Goal: Find specific page/section: Find specific page/section

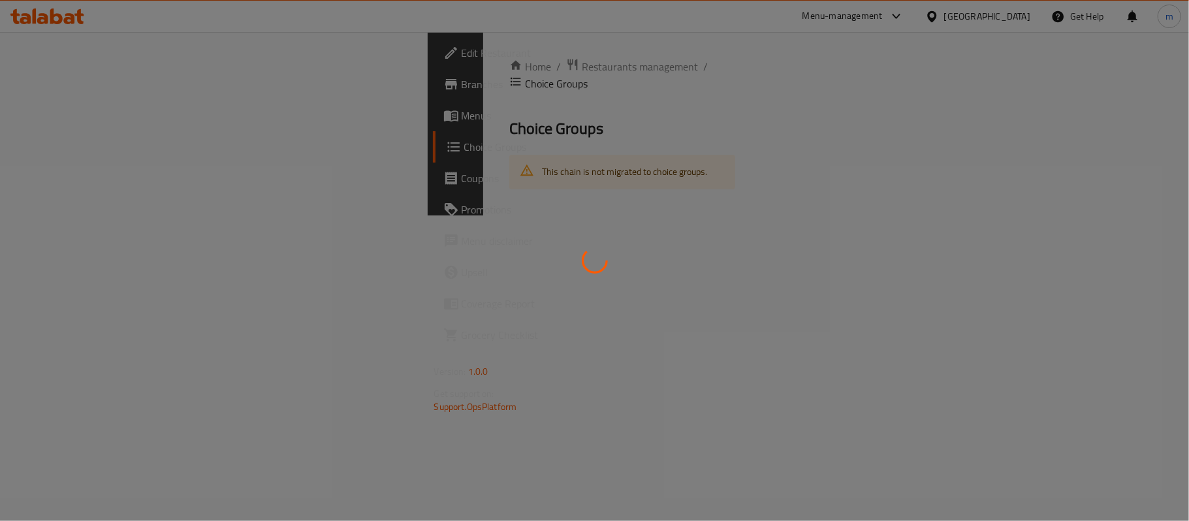
drag, startPoint x: 0, startPoint y: 0, endPoint x: 293, endPoint y: 97, distance: 308.1
click at [296, 97] on div at bounding box center [594, 260] width 1189 height 521
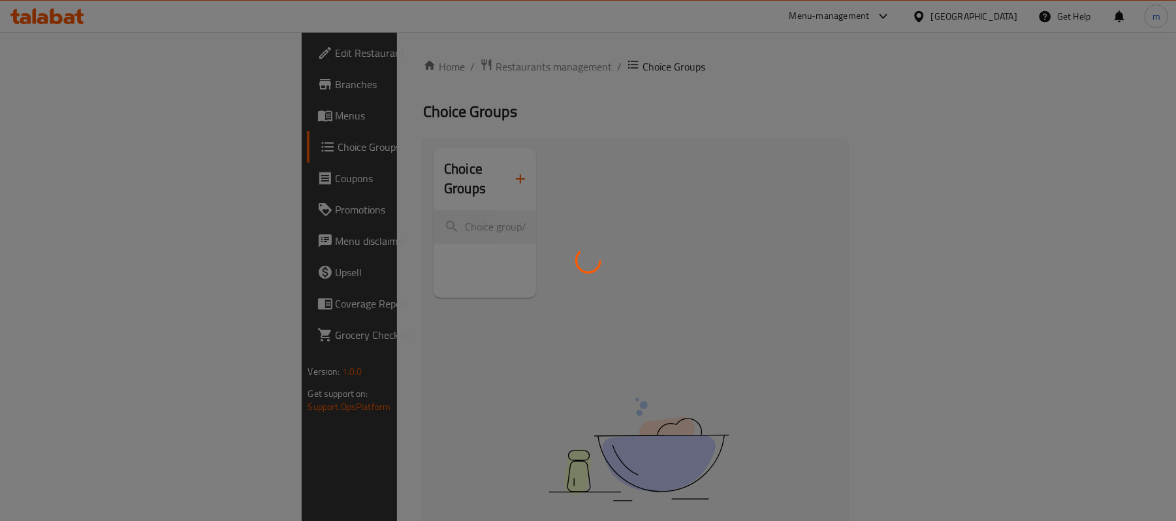
click at [14, 66] on div at bounding box center [588, 260] width 1176 height 521
click at [56, 86] on div at bounding box center [588, 260] width 1176 height 521
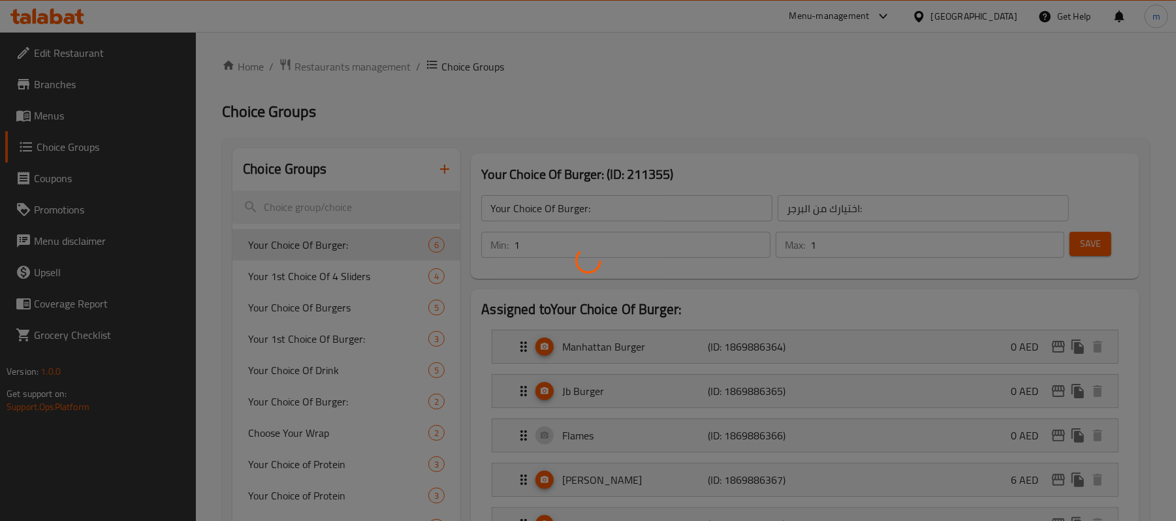
click at [56, 87] on div at bounding box center [588, 260] width 1176 height 521
click at [521, 82] on div at bounding box center [588, 260] width 1176 height 521
click at [56, 13] on div at bounding box center [588, 260] width 1176 height 521
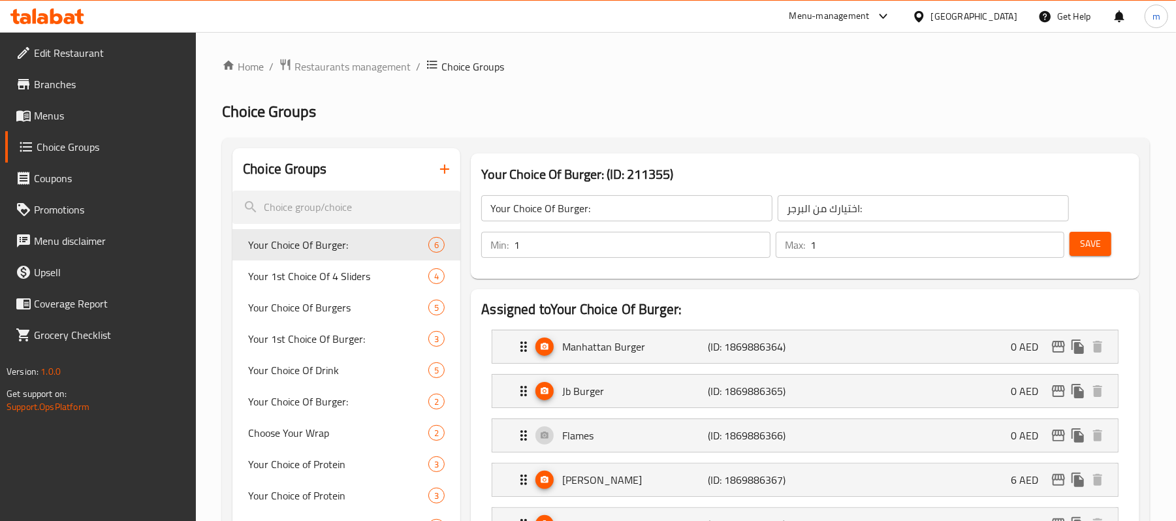
click at [56, 13] on icon at bounding box center [47, 16] width 74 height 16
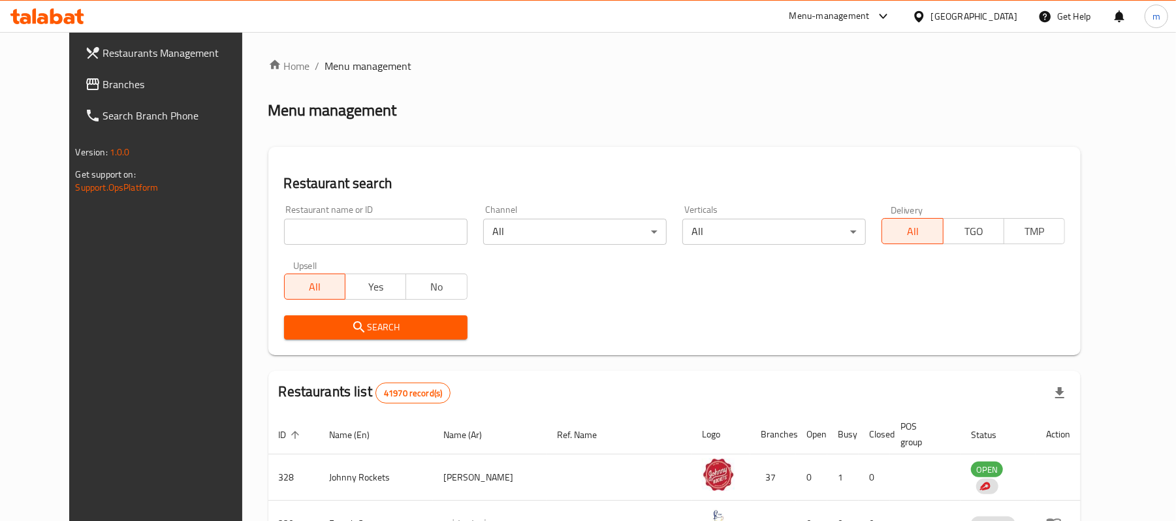
click at [69, 91] on div "Restaurants Management Branches Search Branch Phone Version: 1.0.0 Get support …" at bounding box center [588, 473] width 1038 height 883
click at [103, 82] on span "Branches" at bounding box center [179, 84] width 152 height 16
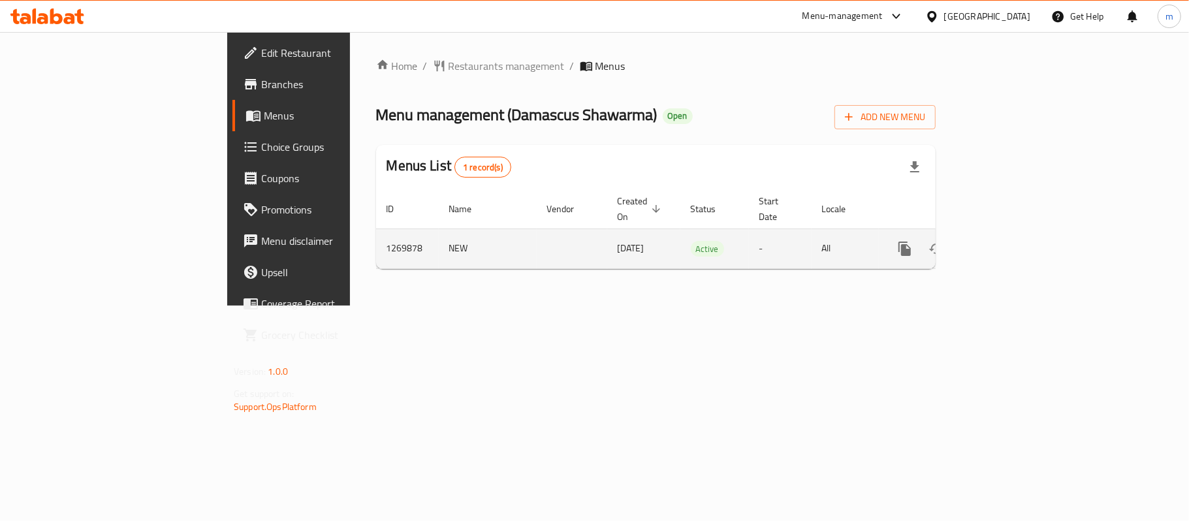
click at [1015, 238] on link "enhanced table" at bounding box center [999, 248] width 31 height 31
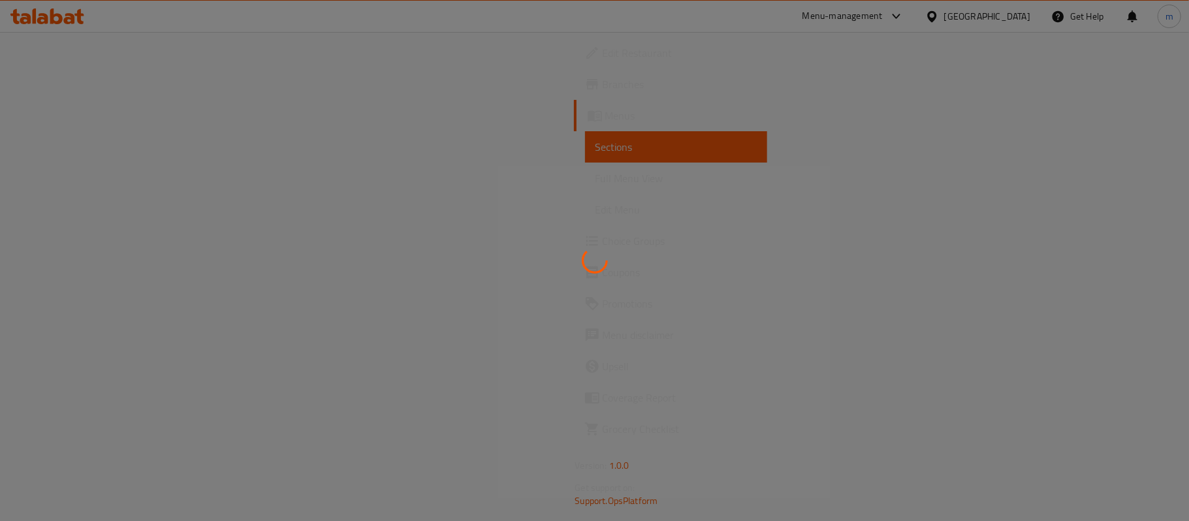
drag, startPoint x: 1, startPoint y: 116, endPoint x: 91, endPoint y: 108, distance: 91.1
click at [3, 115] on div at bounding box center [594, 260] width 1189 height 521
click at [91, 108] on div at bounding box center [594, 260] width 1189 height 521
click at [82, 111] on div at bounding box center [594, 260] width 1189 height 521
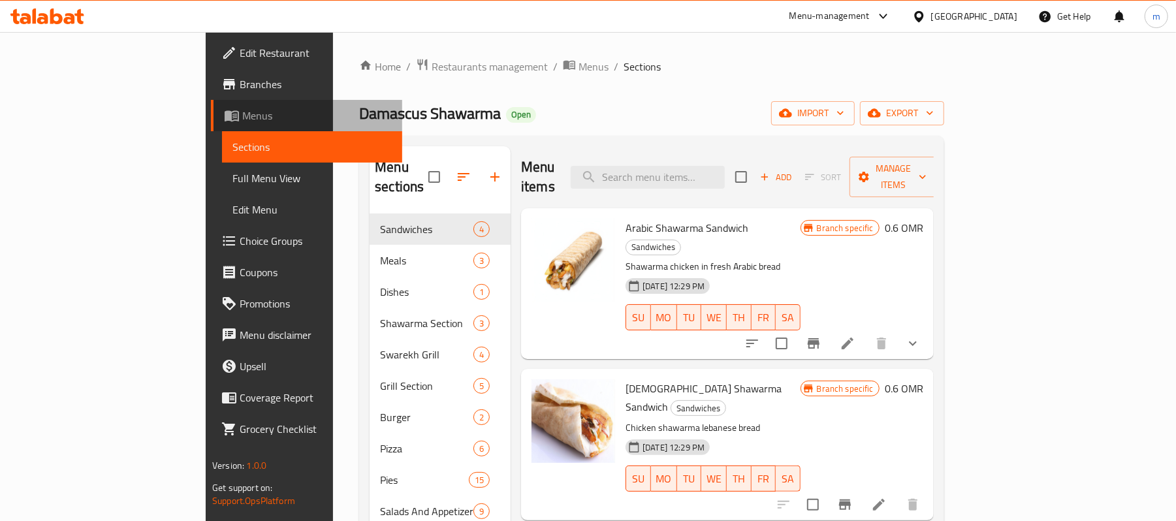
click at [242, 120] on span "Menus" at bounding box center [317, 116] width 150 height 16
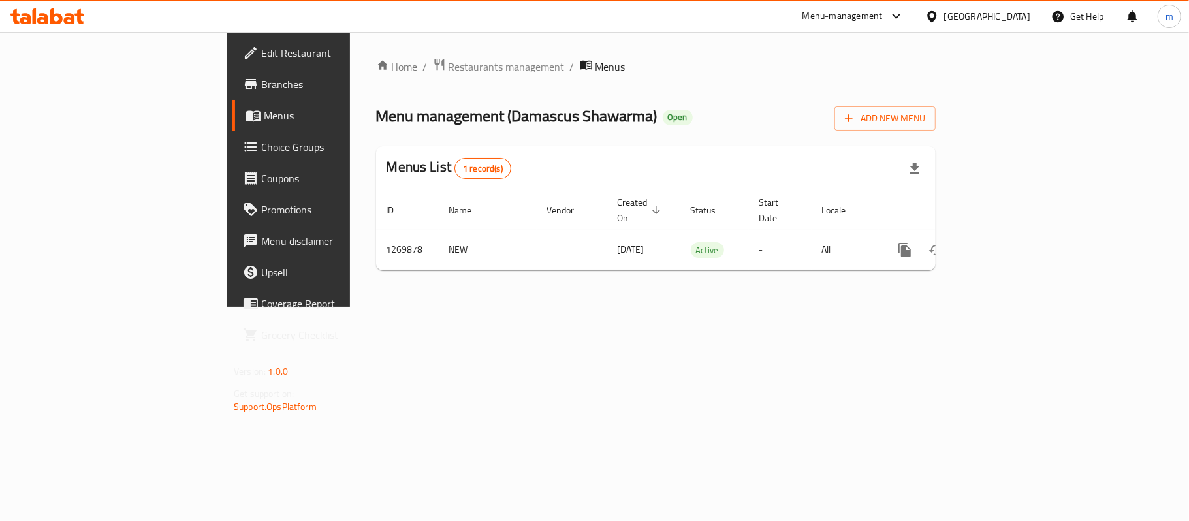
click at [658, 30] on div "Menu-management Oman Get Help m" at bounding box center [594, 16] width 1189 height 31
click at [576, 84] on div "Home / Restaurants management / Menus Menu management ( Damascus Shawarma ) Ope…" at bounding box center [656, 169] width 560 height 223
click at [449, 59] on span "Restaurants management" at bounding box center [507, 67] width 116 height 16
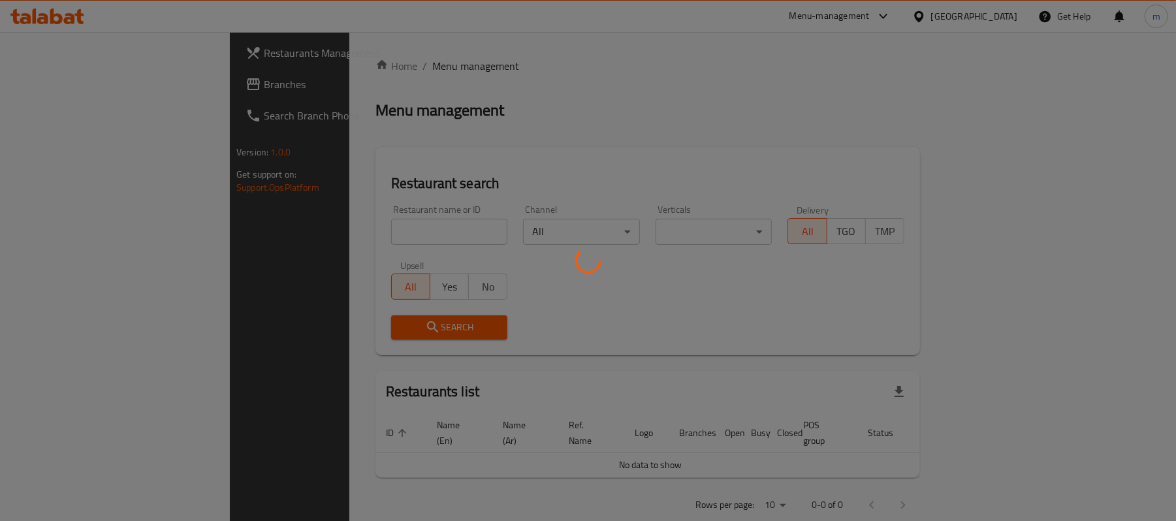
click at [372, 253] on div at bounding box center [588, 260] width 1176 height 521
click at [359, 233] on div at bounding box center [588, 260] width 1176 height 521
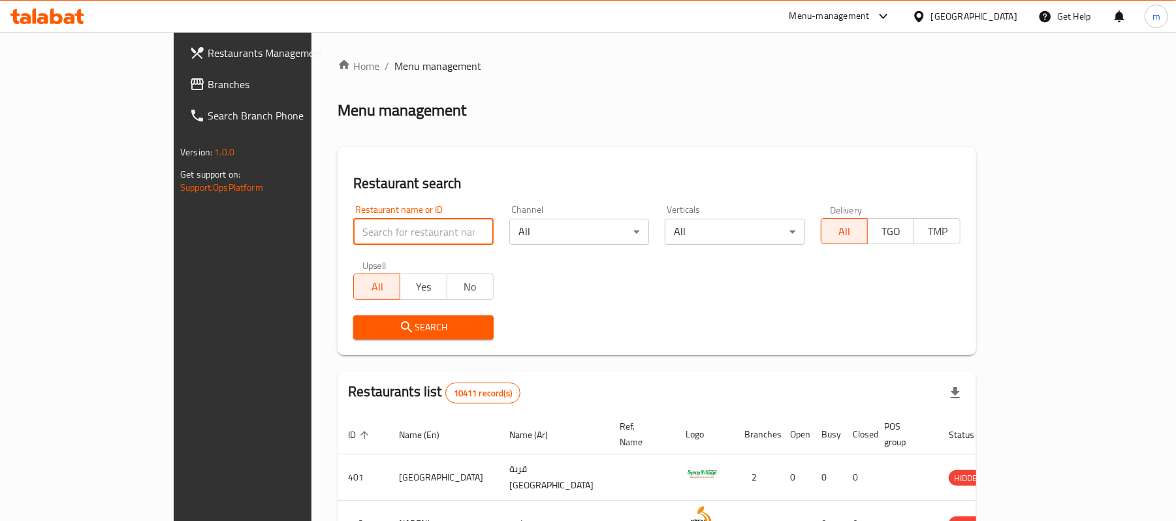
click at [359, 233] on input "search" at bounding box center [423, 232] width 140 height 26
paste input "688865"
type input "688865"
click button "Search" at bounding box center [423, 327] width 140 height 24
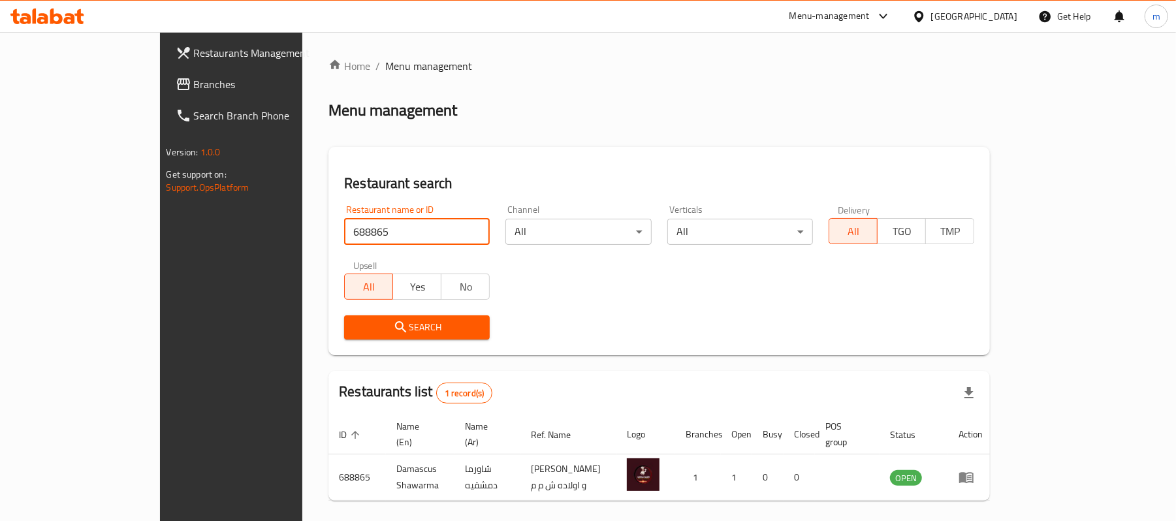
click at [609, 116] on div "Menu management" at bounding box center [660, 110] width 662 height 21
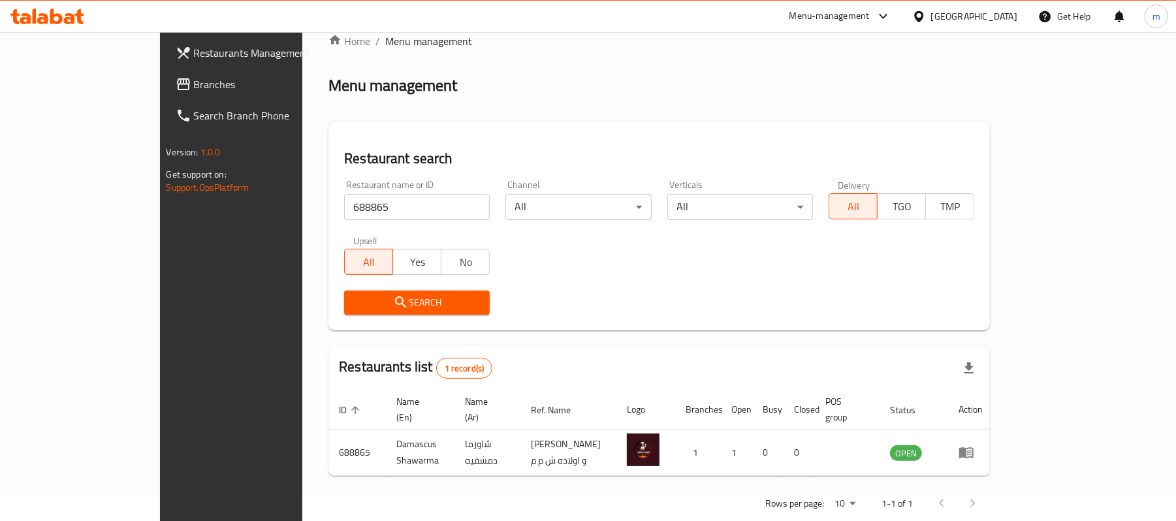
scroll to position [37, 0]
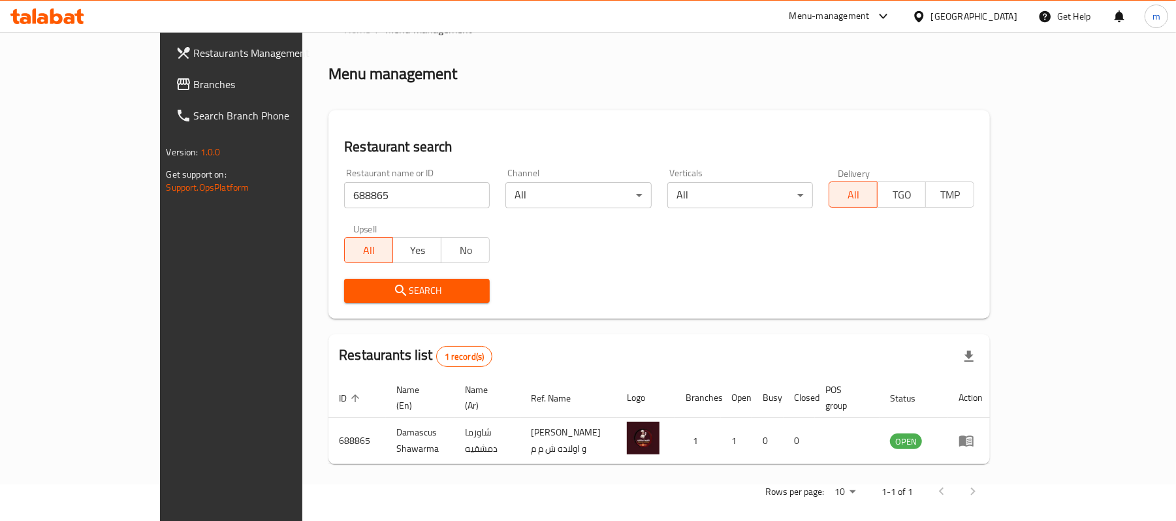
click at [572, 139] on h2 "Restaurant search" at bounding box center [659, 147] width 630 height 20
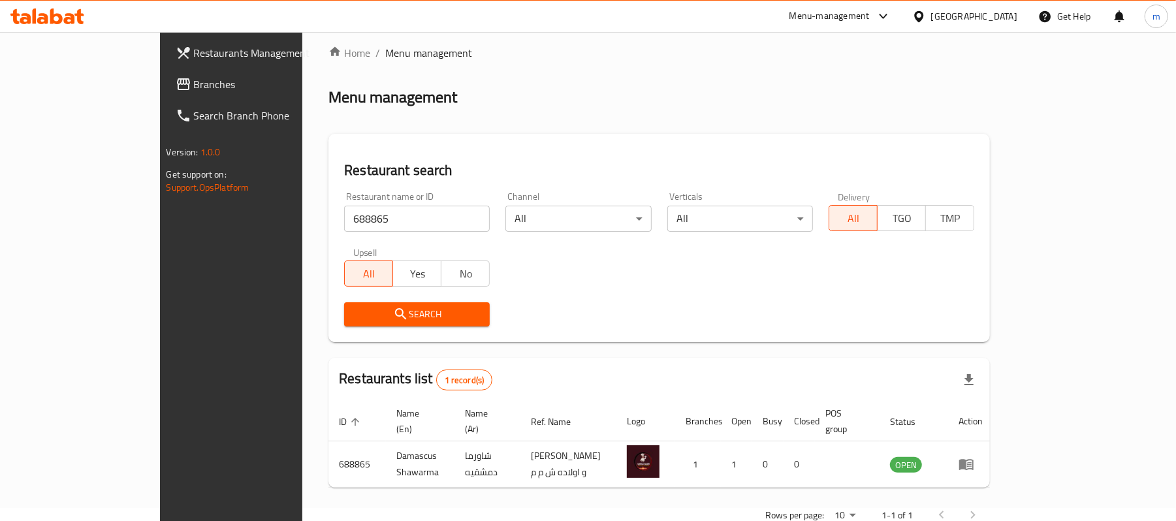
scroll to position [0, 0]
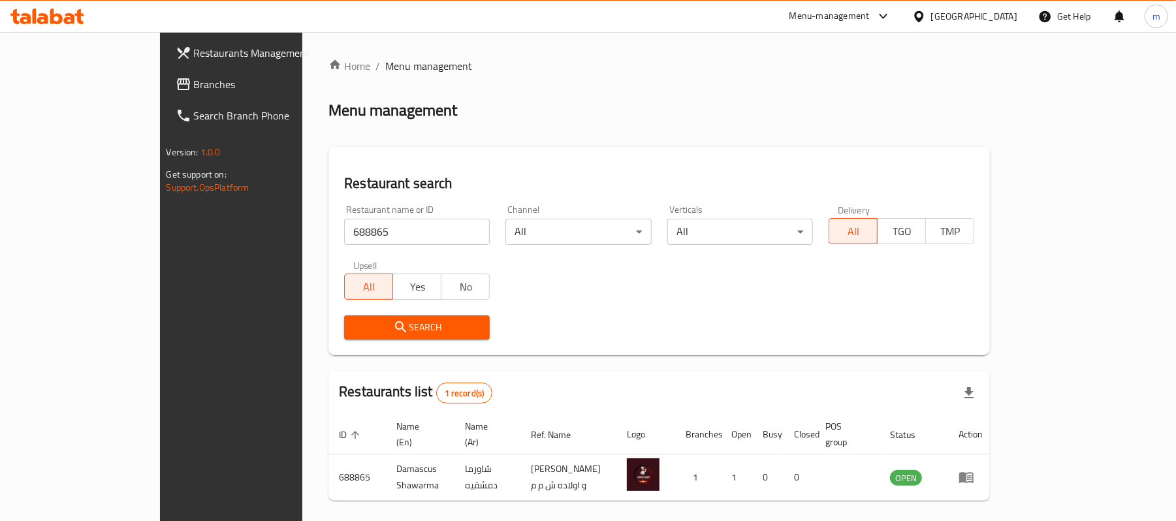
click at [194, 78] on span "Branches" at bounding box center [270, 84] width 152 height 16
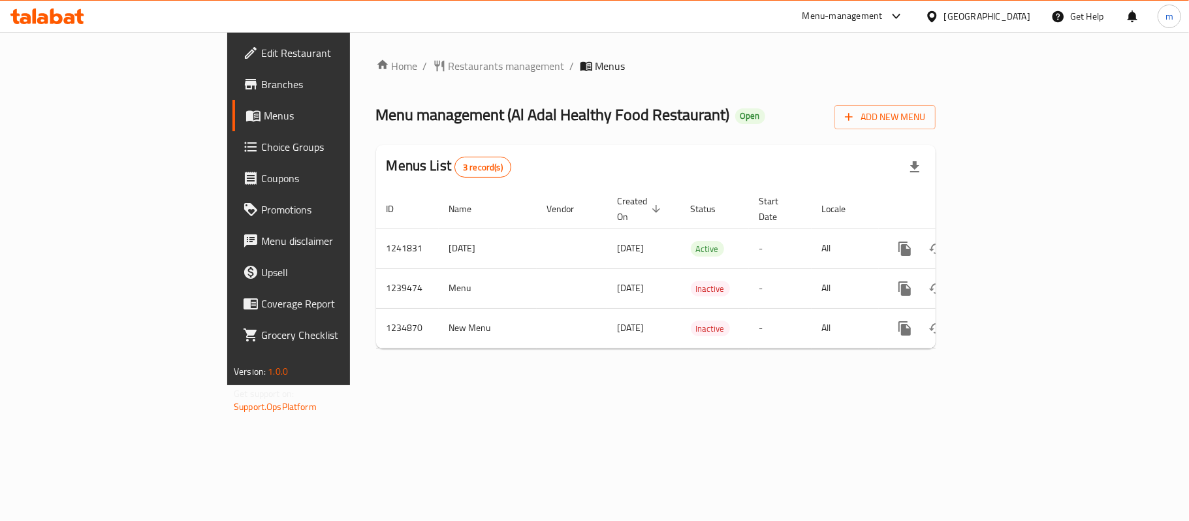
click at [350, 53] on div "Home / Restaurants management / Menus Menu management ( Al Adal Healthy Food Re…" at bounding box center [656, 208] width 612 height 353
click at [449, 59] on span "Restaurants management" at bounding box center [507, 66] width 116 height 16
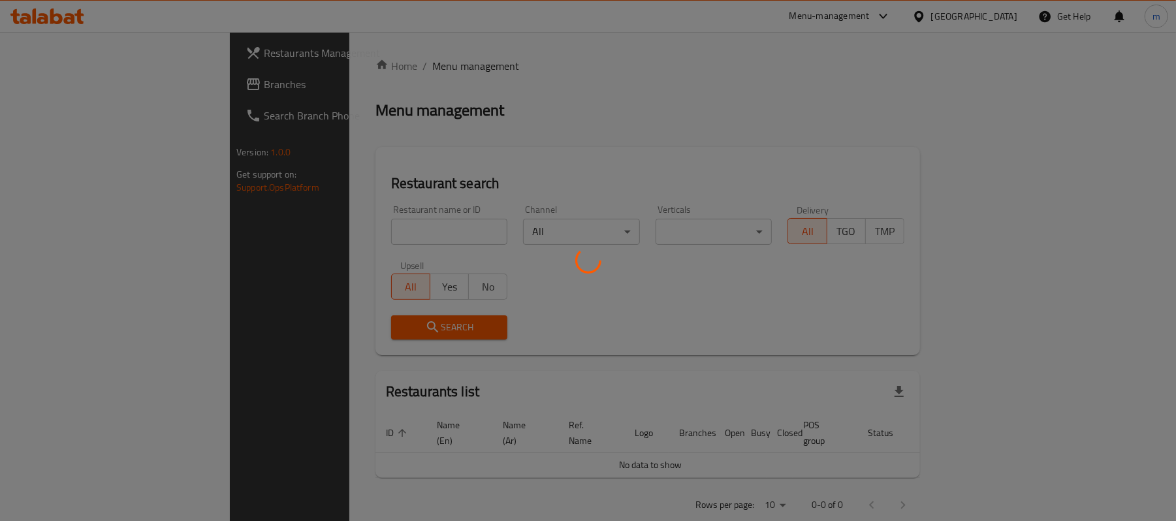
click at [340, 219] on div at bounding box center [588, 260] width 1176 height 521
click at [340, 228] on div at bounding box center [588, 260] width 1176 height 521
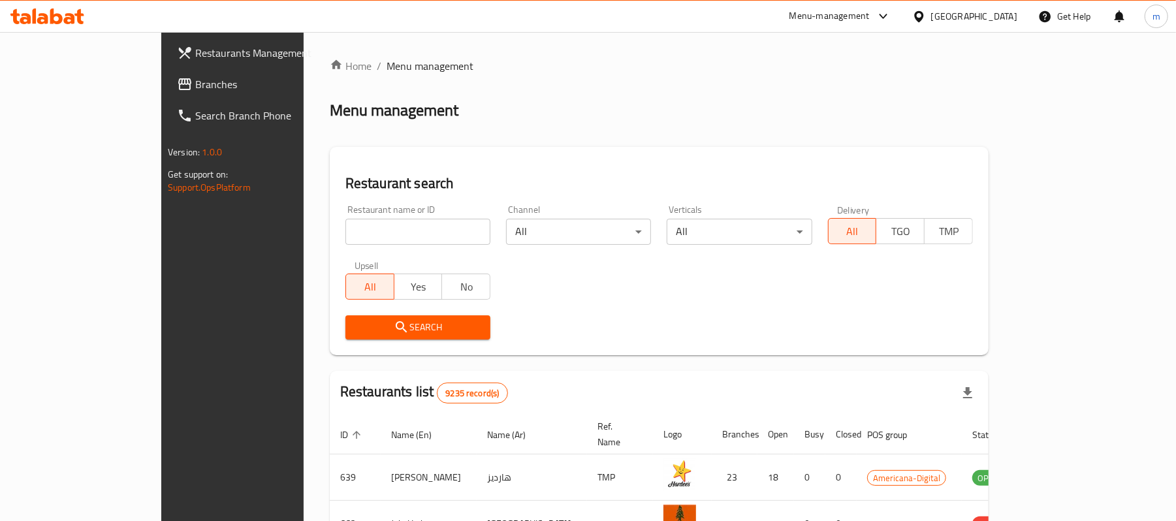
click at [345, 228] on input "search" at bounding box center [417, 232] width 145 height 26
paste input "678489"
type input "678489"
click button "Search" at bounding box center [417, 327] width 145 height 24
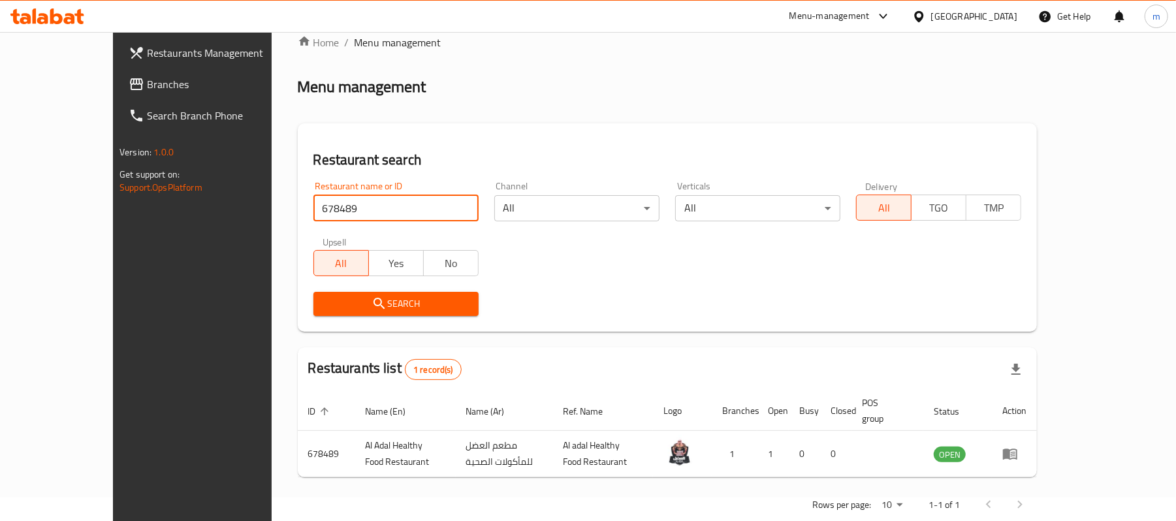
scroll to position [37, 0]
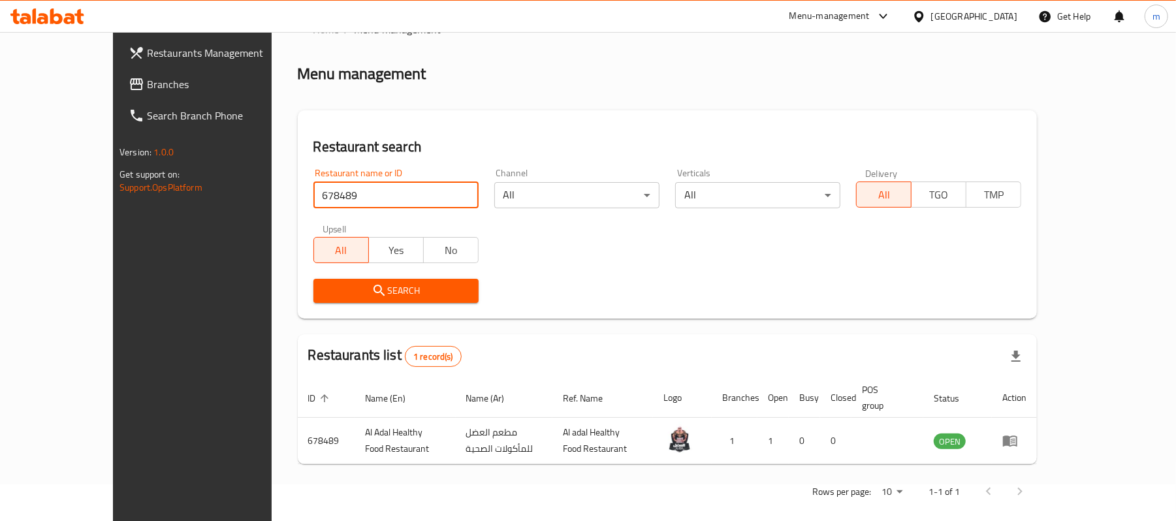
click at [1012, 11] on div "Qatar" at bounding box center [974, 16] width 86 height 14
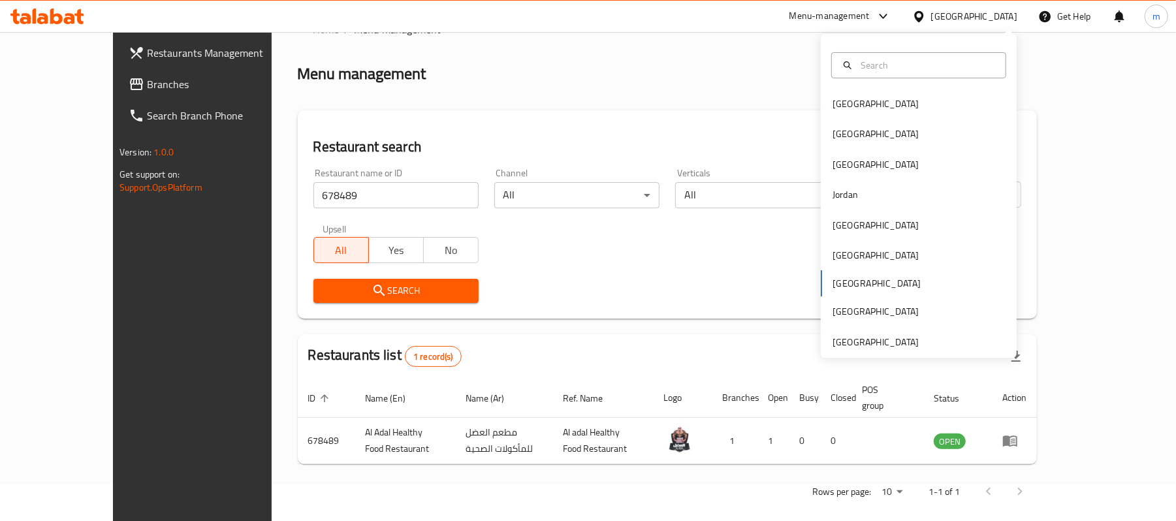
click at [861, 351] on div "Bahrain Egypt Iraq Jordan Kuwait Oman Qatar Saudi Arabia United Arab Emirates" at bounding box center [919, 196] width 196 height 324
click at [863, 335] on div "[GEOGRAPHIC_DATA]" at bounding box center [876, 342] width 86 height 14
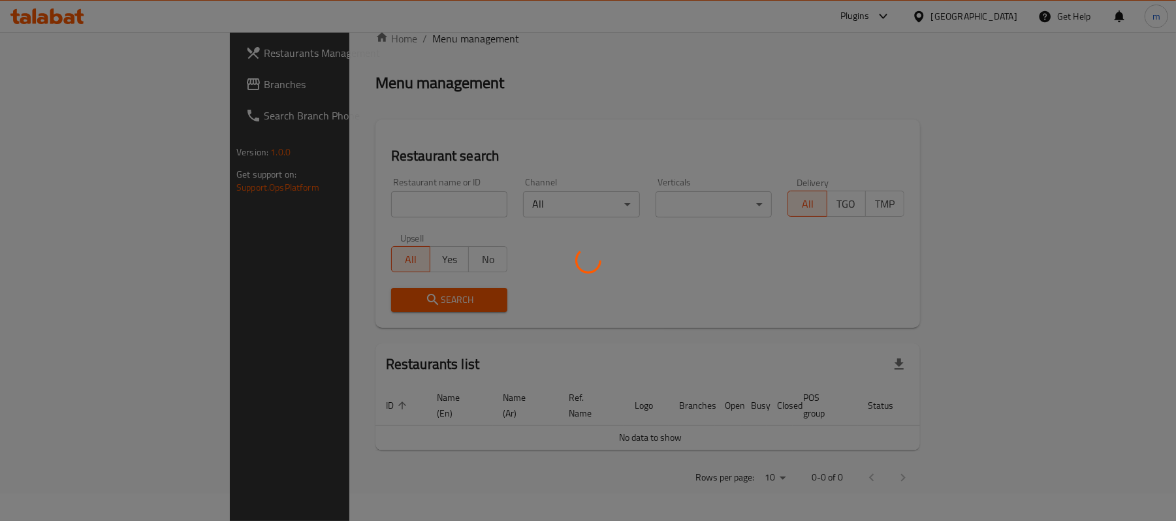
scroll to position [13, 0]
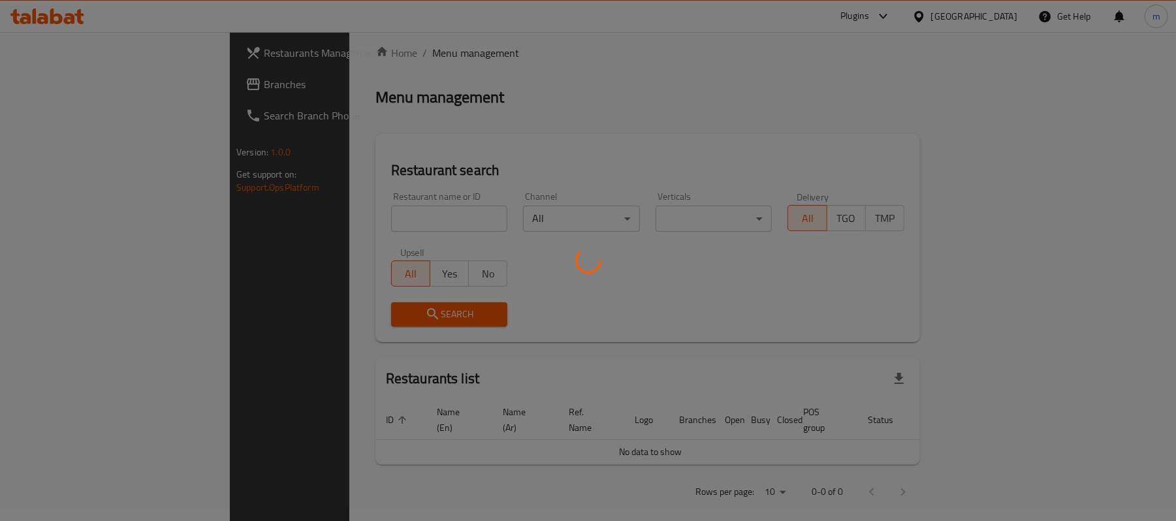
click at [515, 110] on div at bounding box center [588, 260] width 1176 height 521
click at [38, 85] on div at bounding box center [588, 260] width 1176 height 521
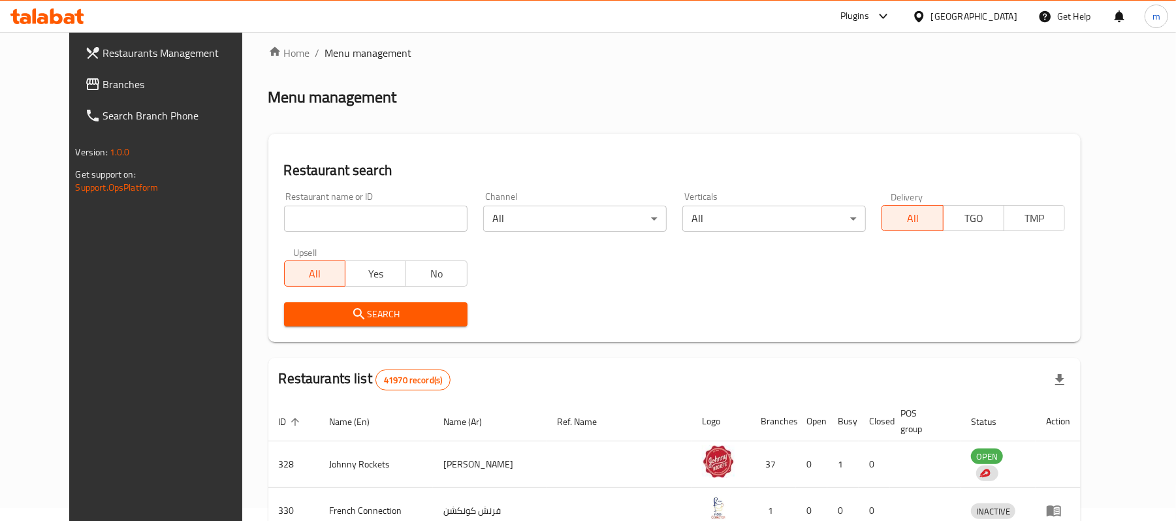
scroll to position [37, 0]
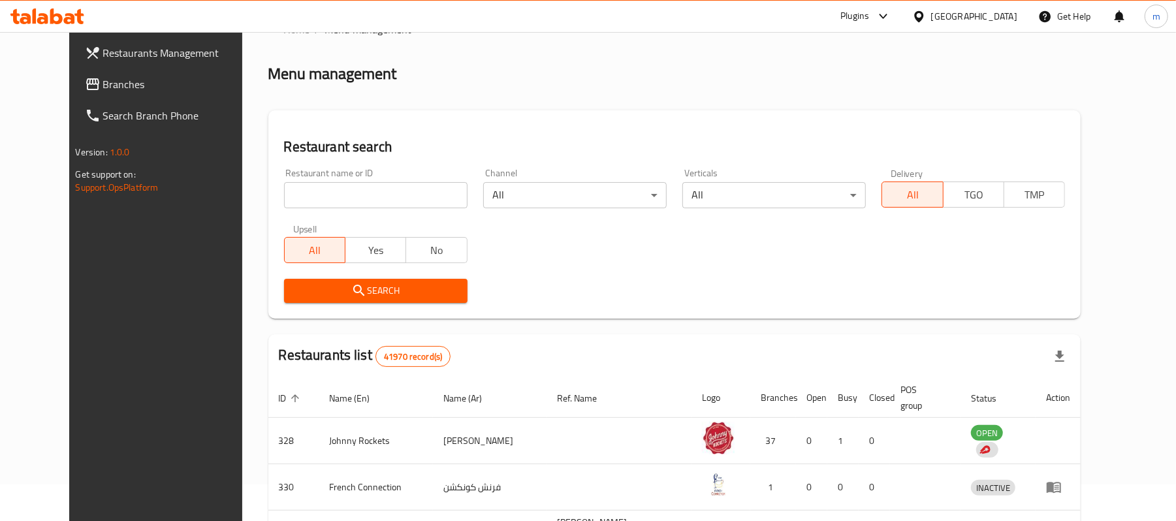
click at [103, 85] on span "Branches" at bounding box center [179, 84] width 152 height 16
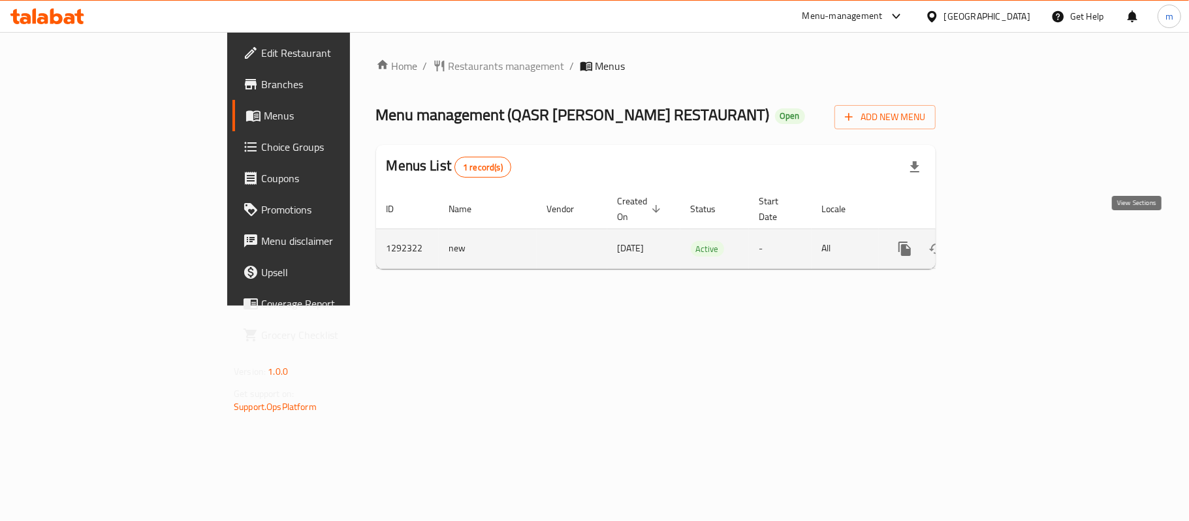
click at [1007, 241] on icon "enhanced table" at bounding box center [999, 249] width 16 height 16
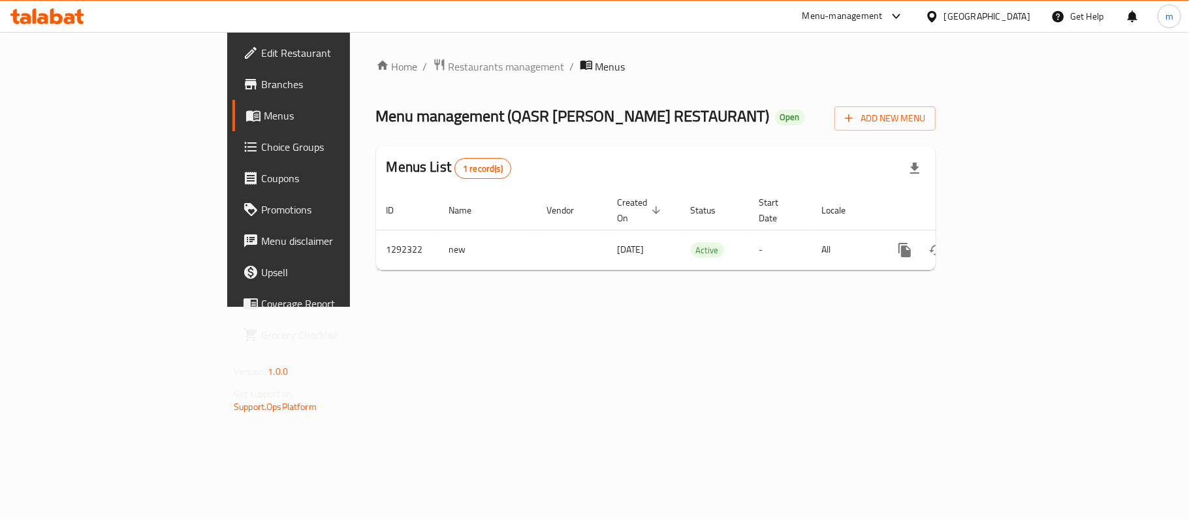
click at [498, 30] on div "Menu-management [GEOGRAPHIC_DATA] Get Help m" at bounding box center [594, 16] width 1189 height 31
click at [449, 66] on span "Restaurants management" at bounding box center [507, 67] width 116 height 16
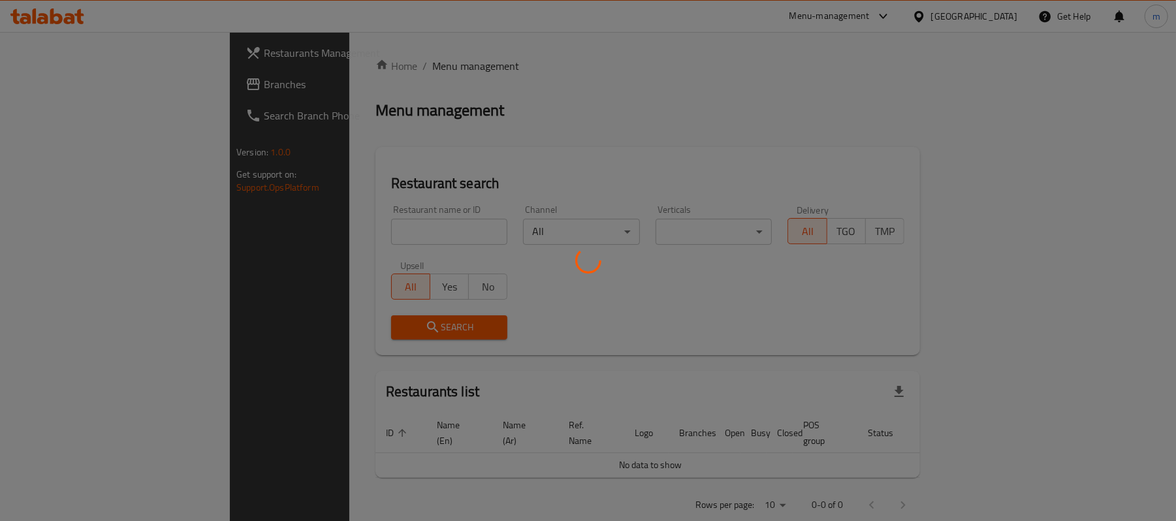
click at [330, 218] on div at bounding box center [588, 260] width 1176 height 521
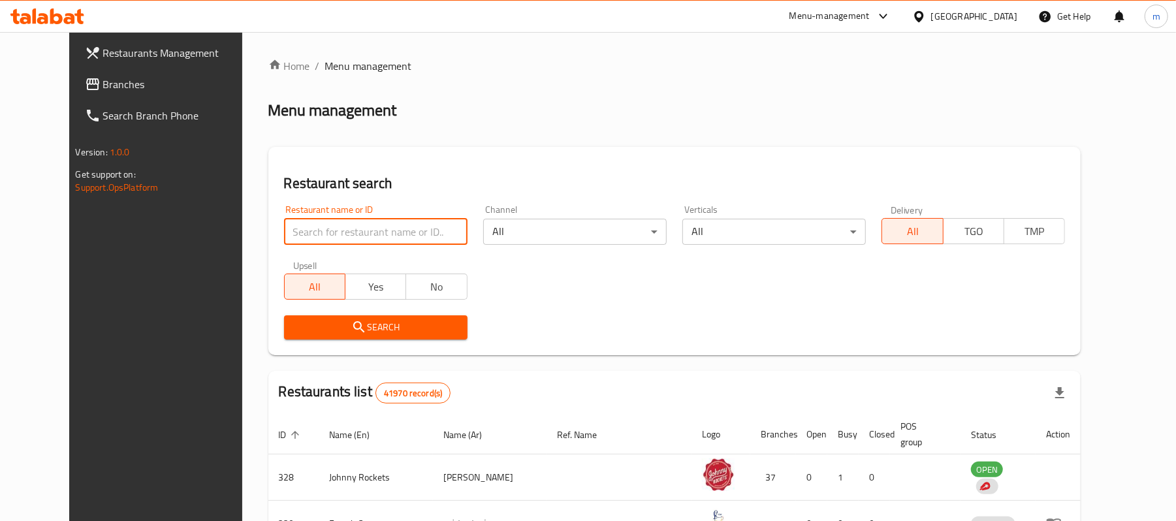
click at [329, 234] on input "search" at bounding box center [376, 232] width 184 height 26
paste input "698986"
type input "698986"
click button "Search" at bounding box center [376, 327] width 184 height 24
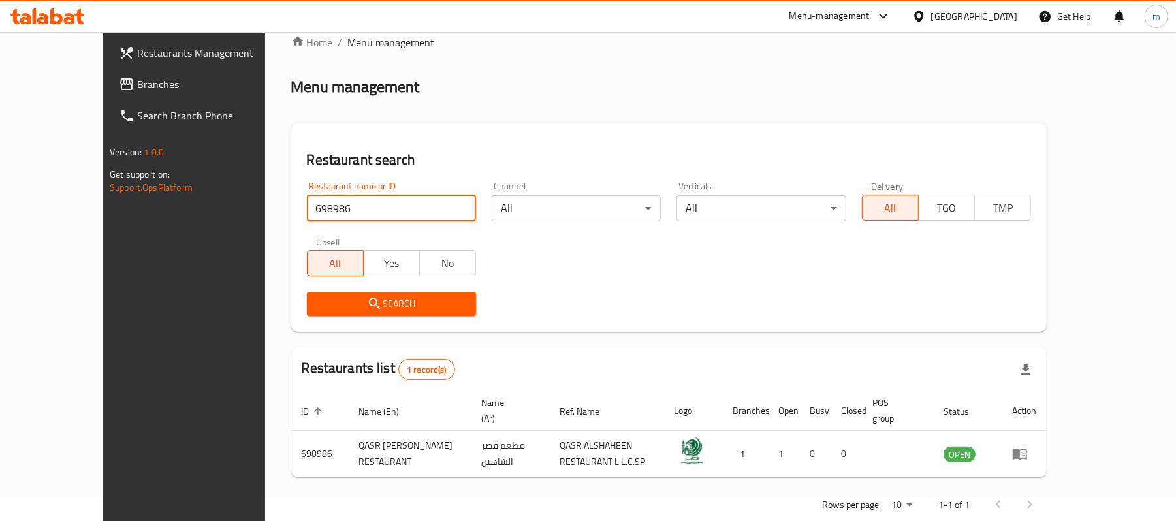
scroll to position [37, 0]
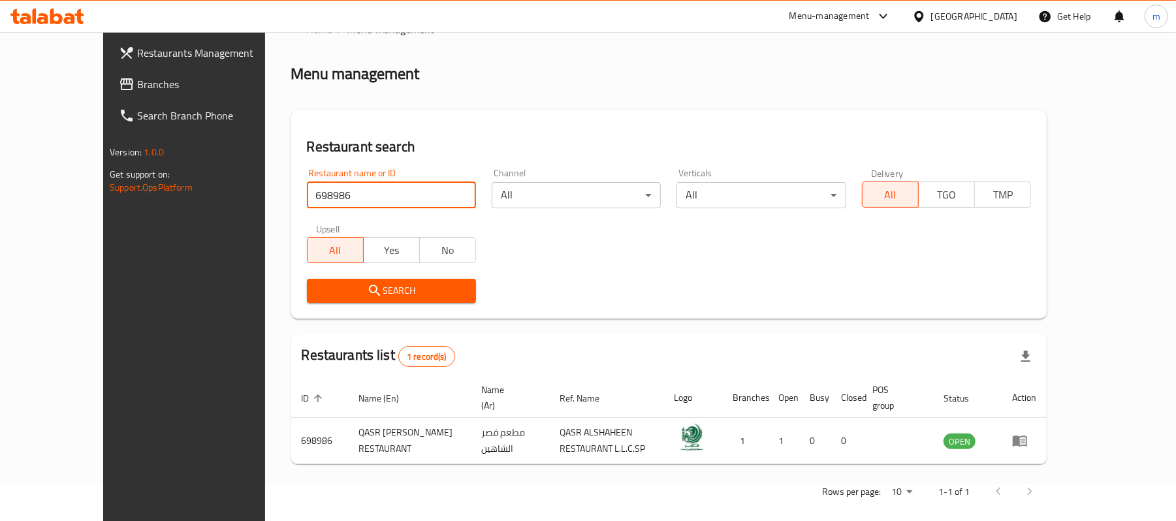
click at [519, 220] on div "Restaurant name or ID 698986 Restaurant name or ID Channel All ​ Verticals All …" at bounding box center [669, 236] width 740 height 150
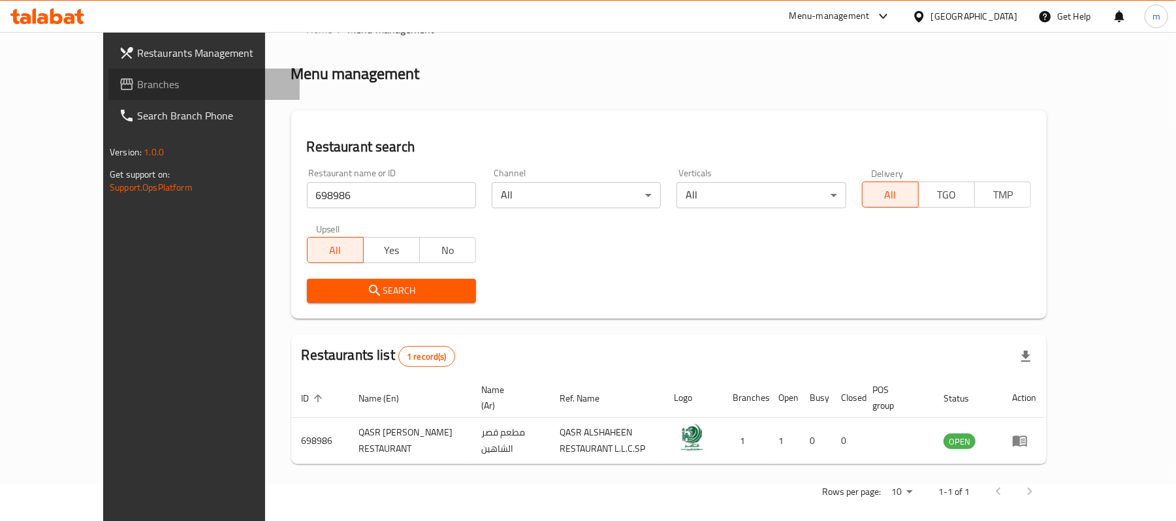
click at [137, 86] on span "Branches" at bounding box center [213, 84] width 152 height 16
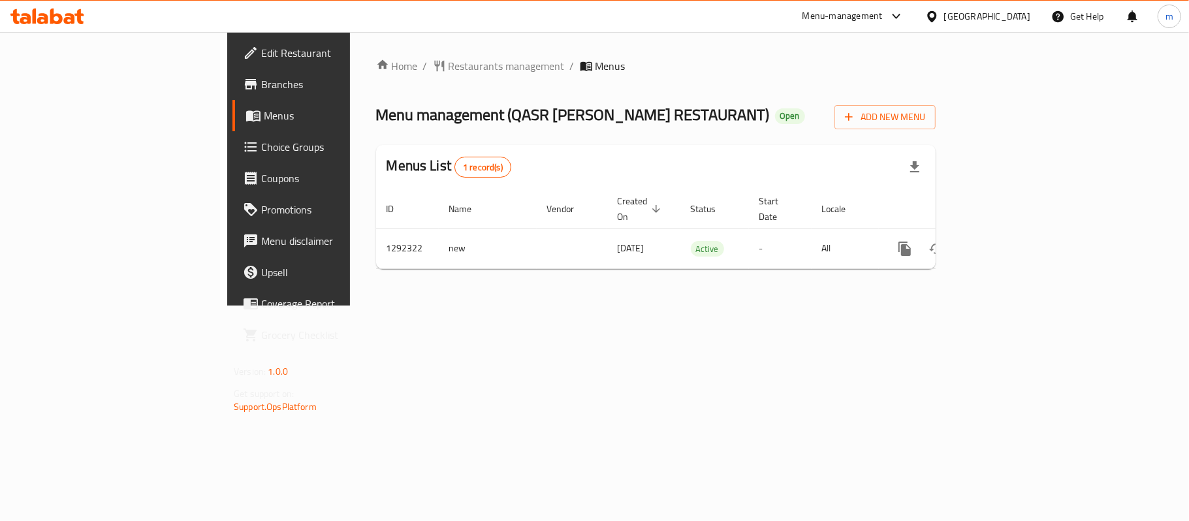
click at [513, 14] on div "Menu-management United Arab Emirates Get Help m" at bounding box center [594, 16] width 1189 height 31
click at [449, 71] on span "Restaurants management" at bounding box center [507, 66] width 116 height 16
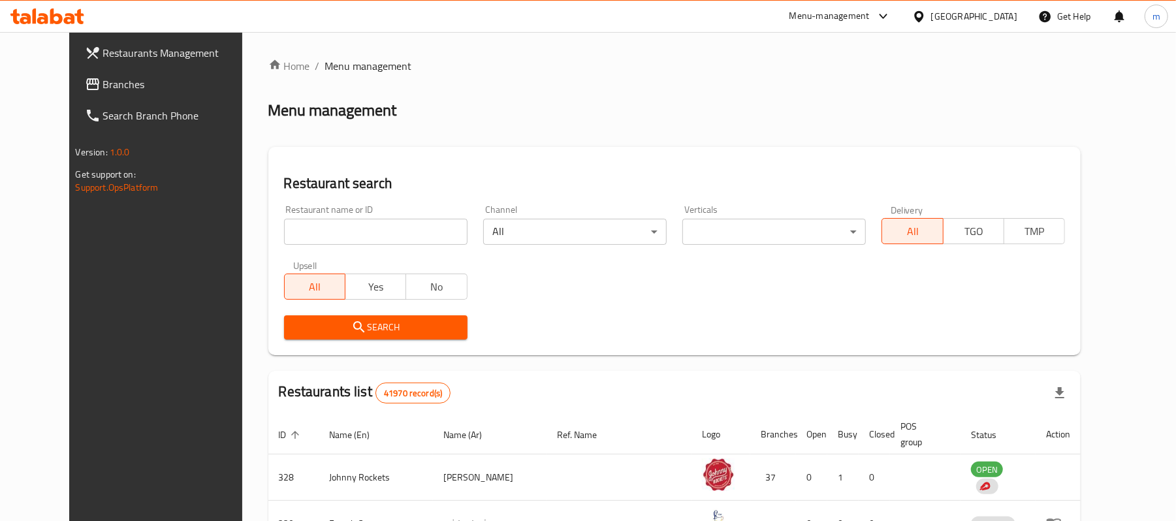
click at [333, 234] on input "search" at bounding box center [376, 232] width 184 height 26
paste input "698986"
type input "698986"
click button "Search" at bounding box center [376, 327] width 184 height 24
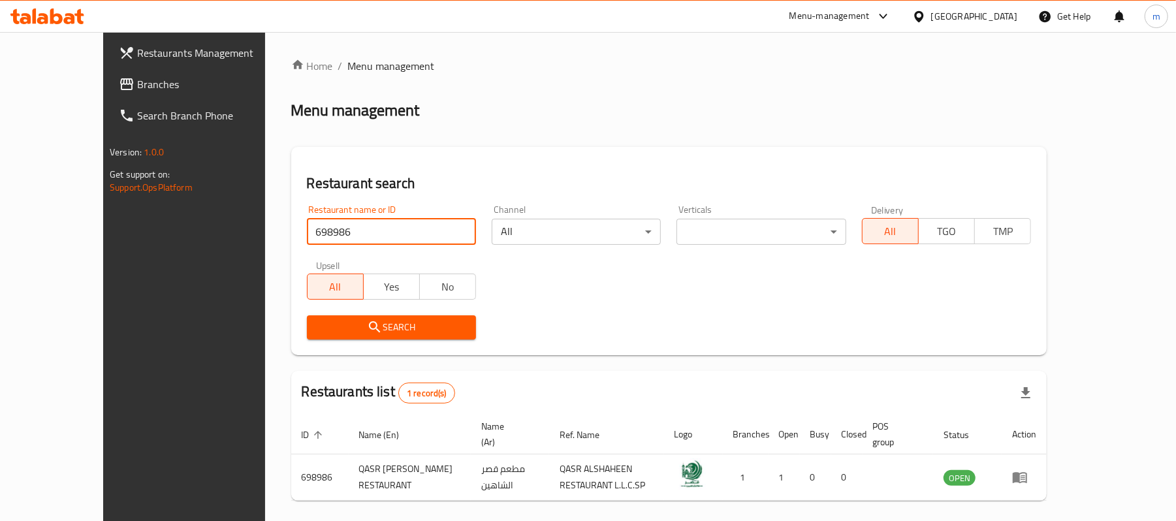
click at [961, 52] on div "Home / Menu management Menu management Restaurant search Restaurant name or ID …" at bounding box center [669, 301] width 808 height 539
click at [965, 8] on div "[GEOGRAPHIC_DATA]" at bounding box center [965, 16] width 126 height 31
click at [946, 29] on div "[GEOGRAPHIC_DATA]" at bounding box center [965, 16] width 126 height 31
click at [946, 22] on div "[GEOGRAPHIC_DATA]" at bounding box center [974, 16] width 86 height 14
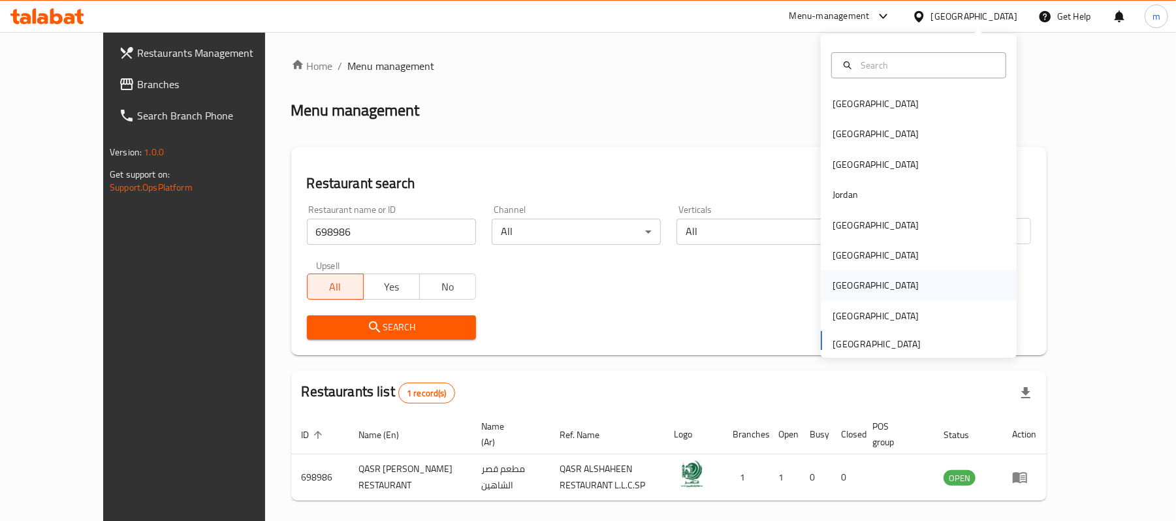
click at [837, 280] on div "[GEOGRAPHIC_DATA]" at bounding box center [876, 285] width 86 height 14
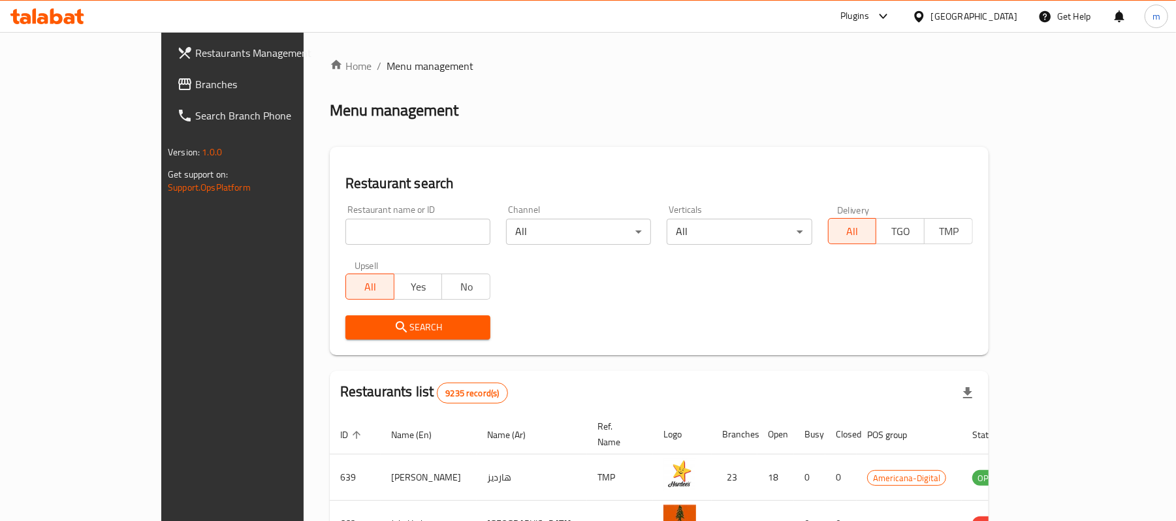
click at [195, 91] on span "Branches" at bounding box center [271, 84] width 152 height 16
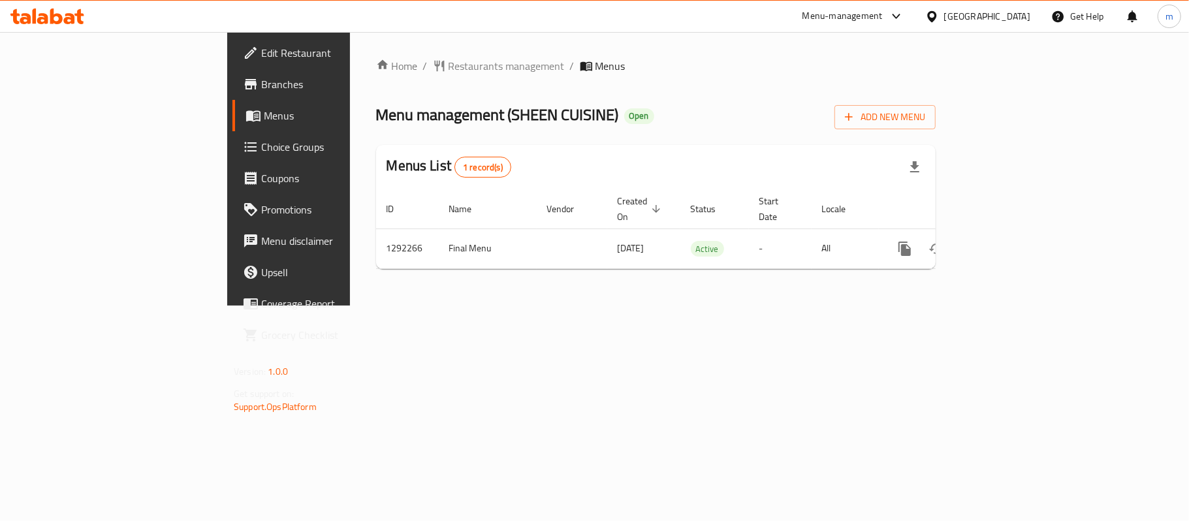
click at [551, 116] on div "Menu management ( SHEEN CUISINE ) Open Add New Menu" at bounding box center [656, 114] width 560 height 29
click at [449, 61] on span "Restaurants management" at bounding box center [507, 66] width 116 height 16
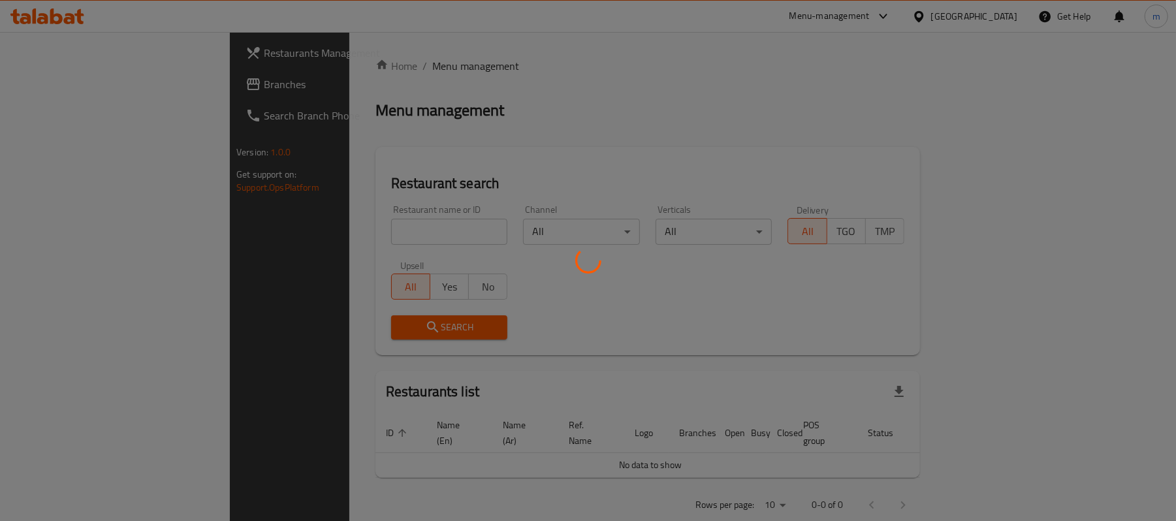
click at [335, 241] on div at bounding box center [588, 260] width 1176 height 521
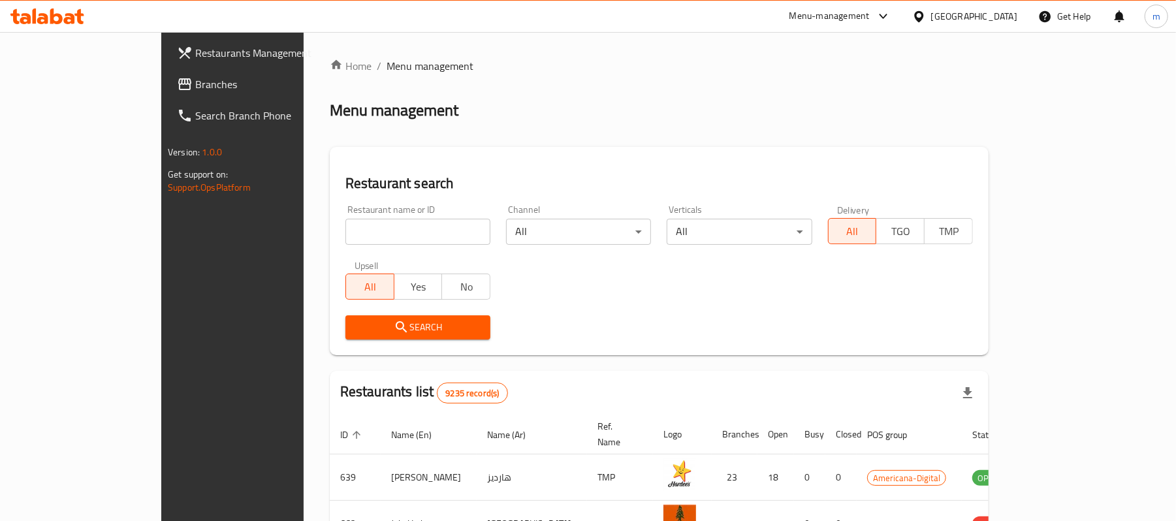
click at [345, 236] on input "search" at bounding box center [417, 232] width 145 height 26
paste input "699067"
type input "699067"
click button "Search" at bounding box center [417, 327] width 145 height 24
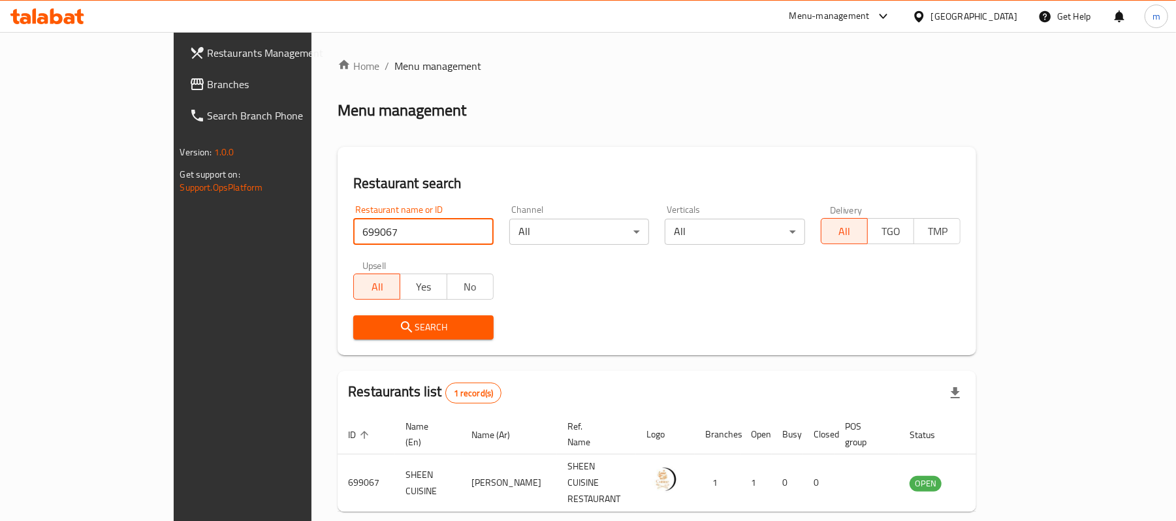
scroll to position [37, 0]
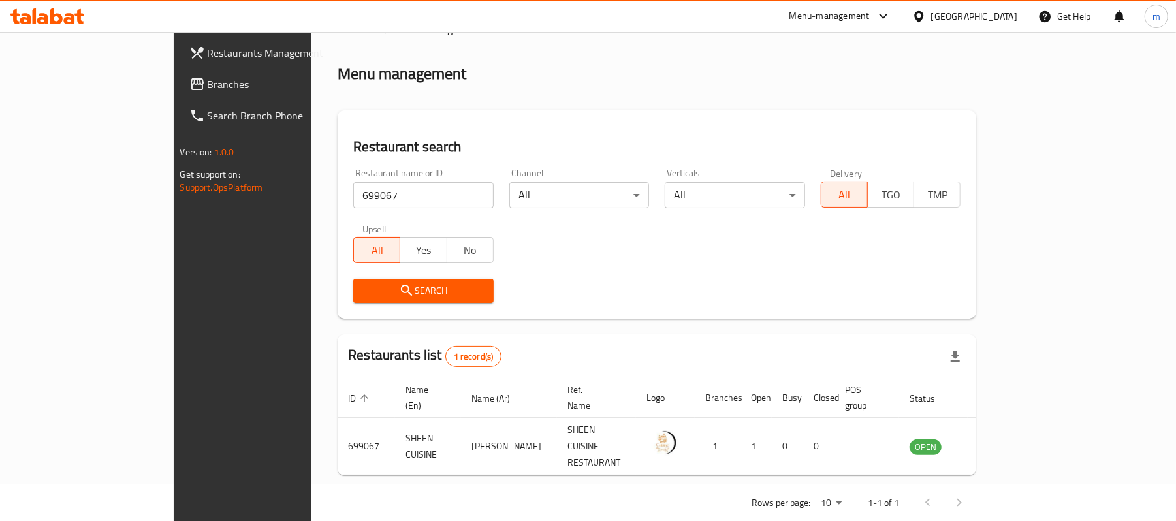
click at [814, 247] on div "Restaurant name or ID 699067 Restaurant name or ID Channel All ​ Verticals All …" at bounding box center [656, 236] width 623 height 150
click at [208, 81] on span "Branches" at bounding box center [284, 84] width 152 height 16
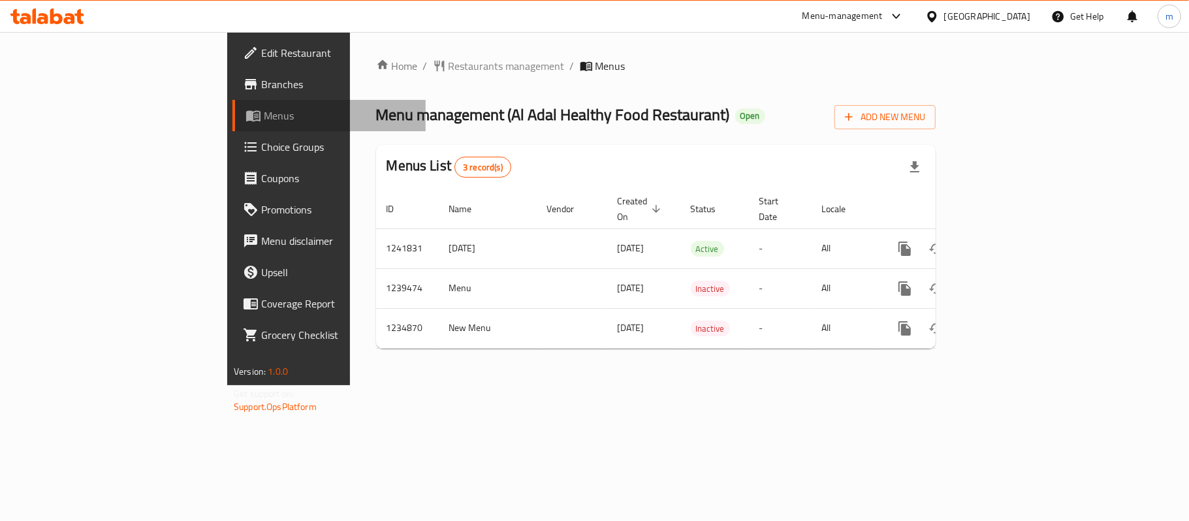
click at [264, 116] on span "Menus" at bounding box center [340, 116] width 152 height 16
click at [449, 63] on span "Restaurants management" at bounding box center [507, 66] width 116 height 16
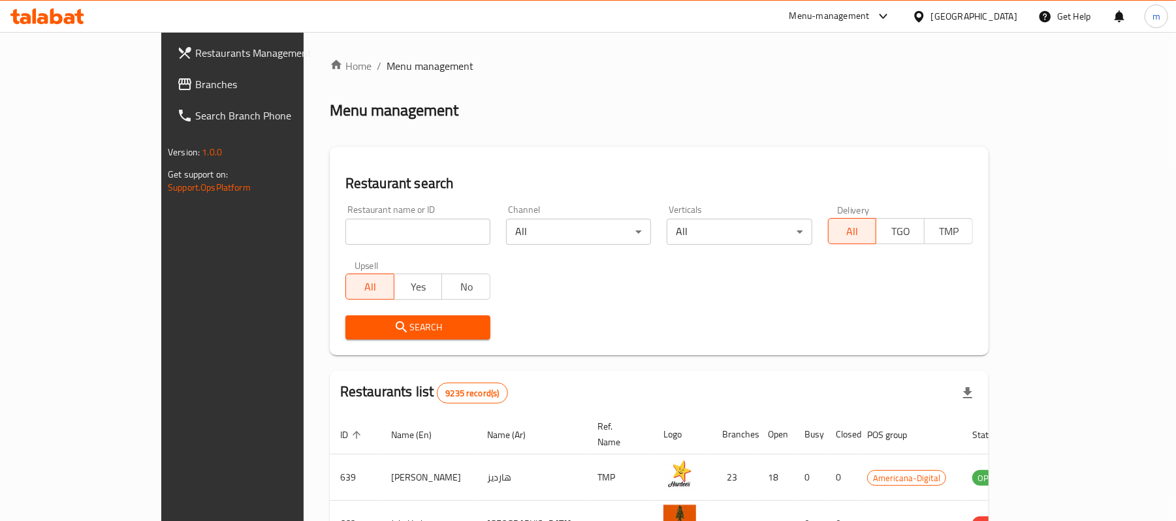
click at [345, 225] on input "search" at bounding box center [417, 232] width 145 height 26
paste input "678489"
type input "678489"
click button "Search" at bounding box center [417, 327] width 145 height 24
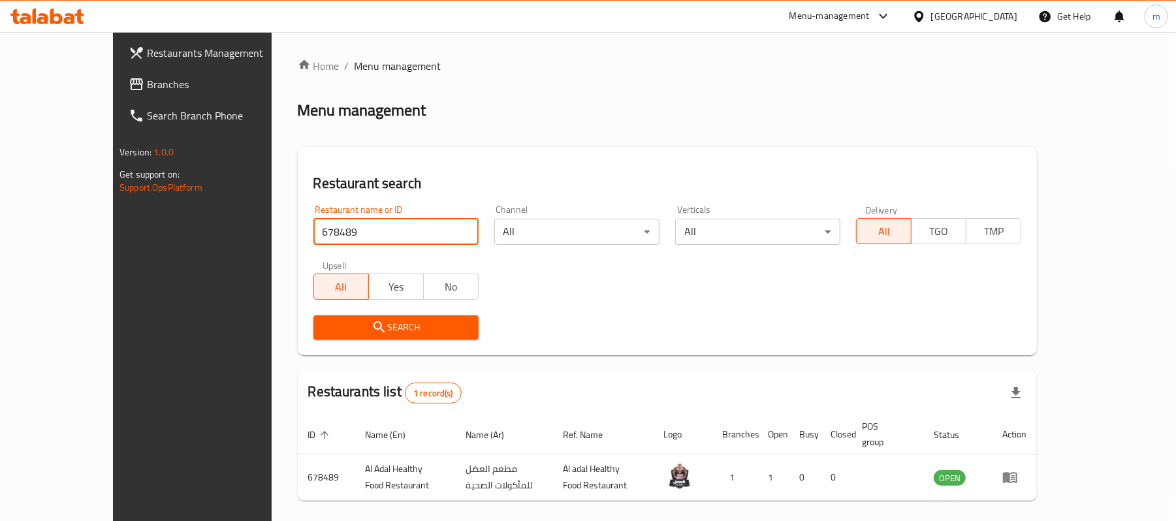
scroll to position [37, 0]
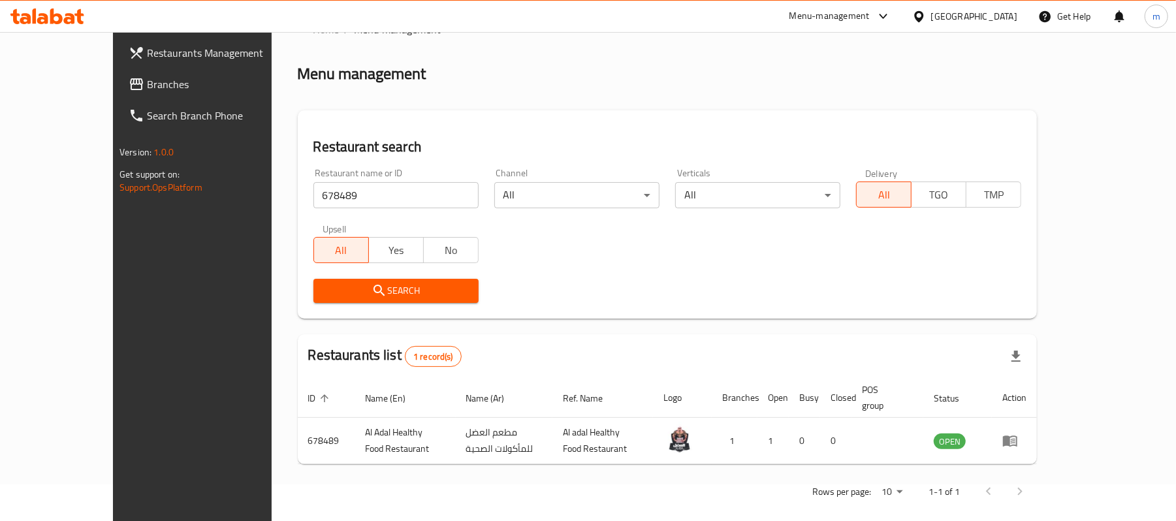
click at [734, 322] on div "Home / Menu management Menu management Restaurant search Restaurant name or ID …" at bounding box center [667, 265] width 739 height 487
click at [994, 14] on div "Qatar" at bounding box center [974, 16] width 86 height 14
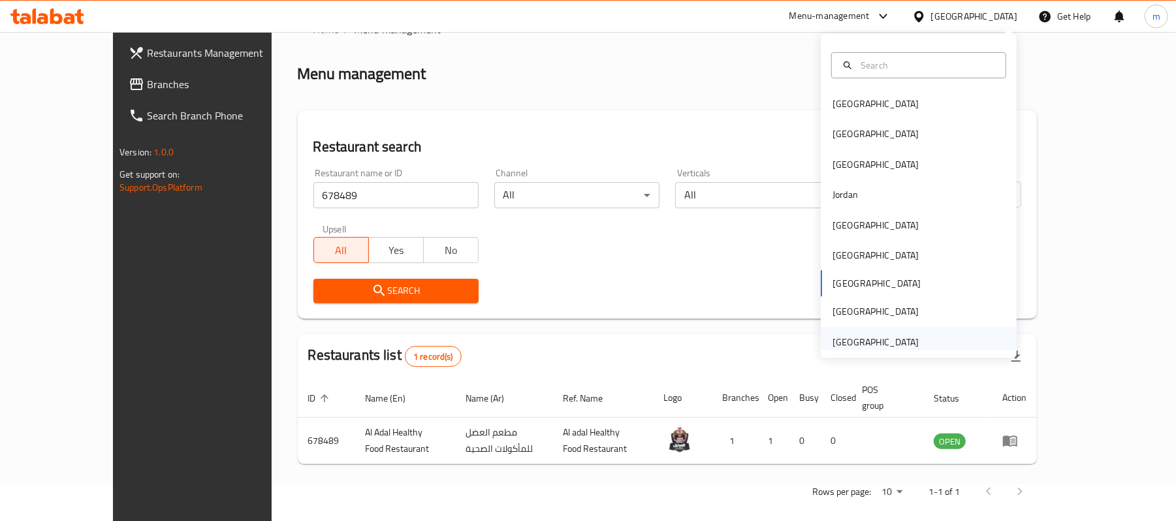
click at [873, 348] on div "[GEOGRAPHIC_DATA]" at bounding box center [876, 342] width 86 height 14
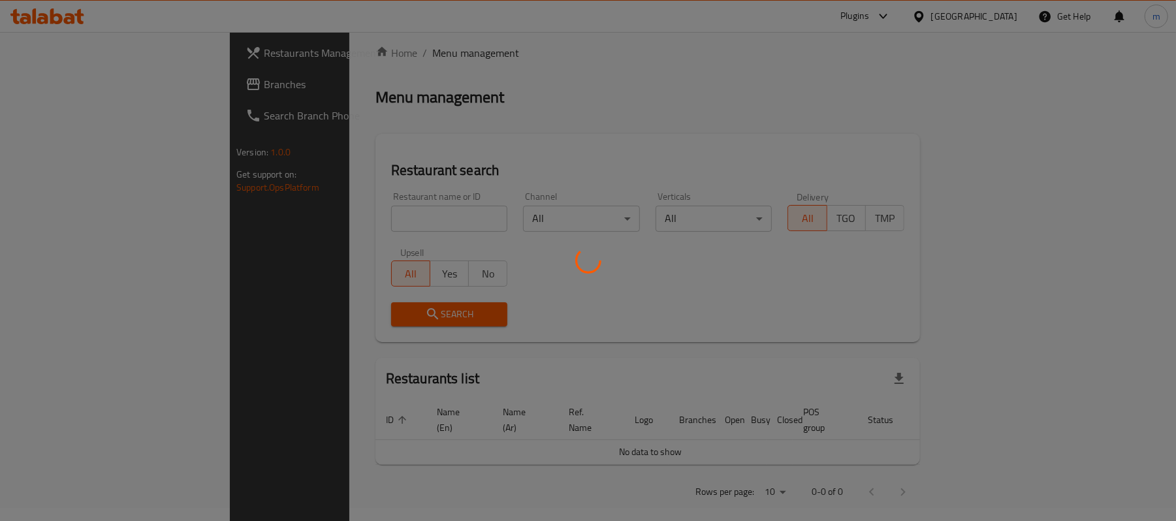
scroll to position [37, 0]
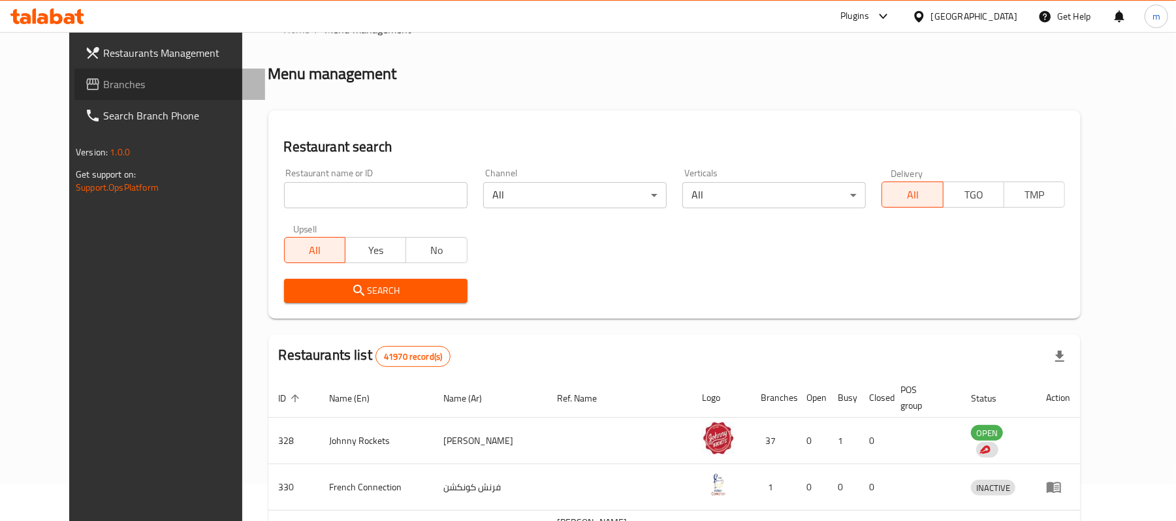
click at [103, 89] on span "Branches" at bounding box center [179, 84] width 152 height 16
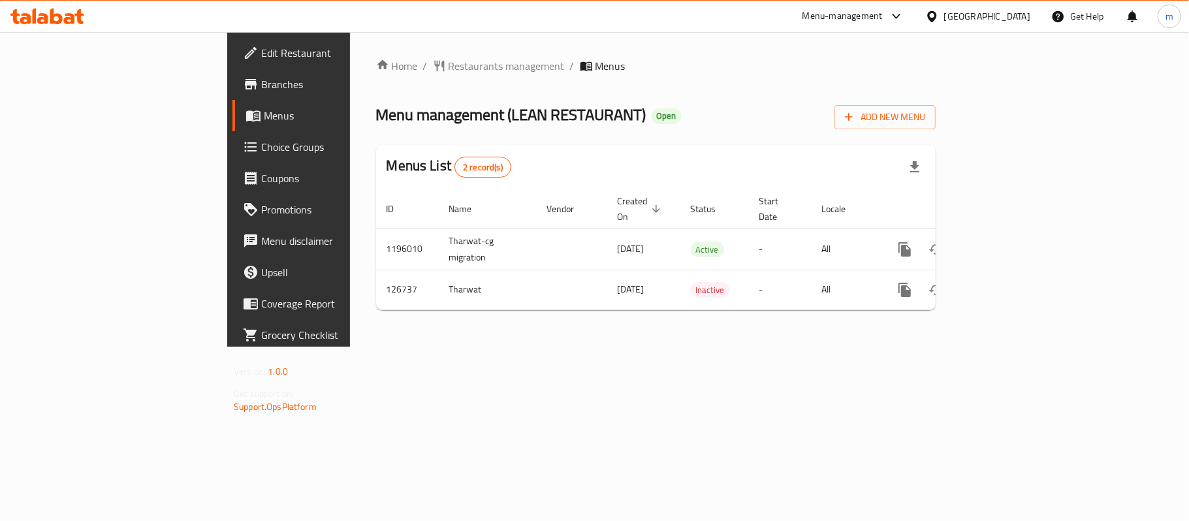
click at [602, 50] on div "Home / Restaurants management / Menus Menu management ( LEAN RESTAURANT ) Open …" at bounding box center [656, 189] width 612 height 315
click at [449, 58] on span "Restaurants management" at bounding box center [507, 66] width 116 height 16
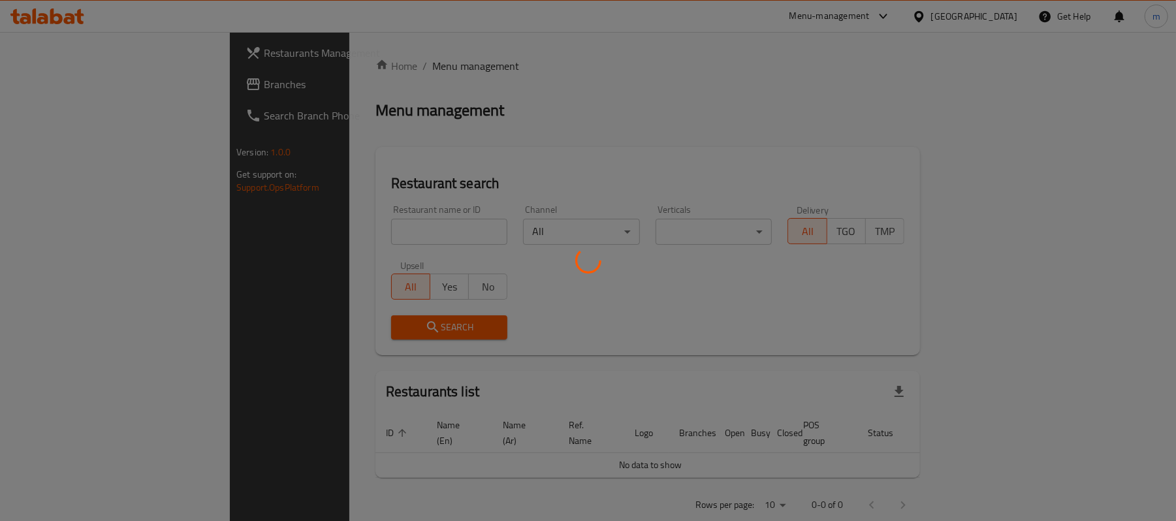
click at [351, 255] on div at bounding box center [588, 260] width 1176 height 521
click at [351, 249] on div at bounding box center [588, 260] width 1176 height 521
click at [353, 236] on div at bounding box center [588, 260] width 1176 height 521
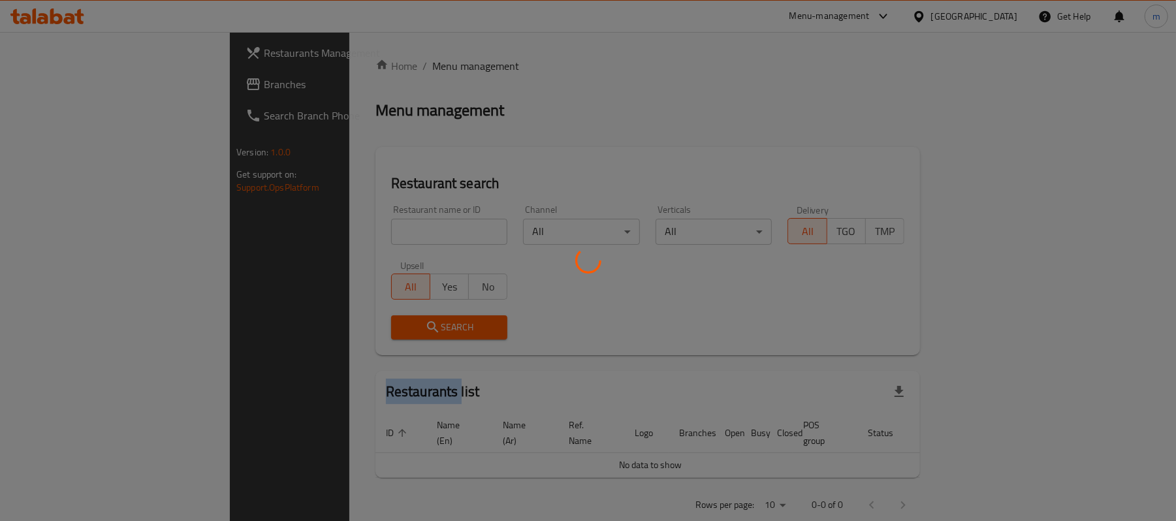
click at [353, 236] on div at bounding box center [588, 260] width 1176 height 521
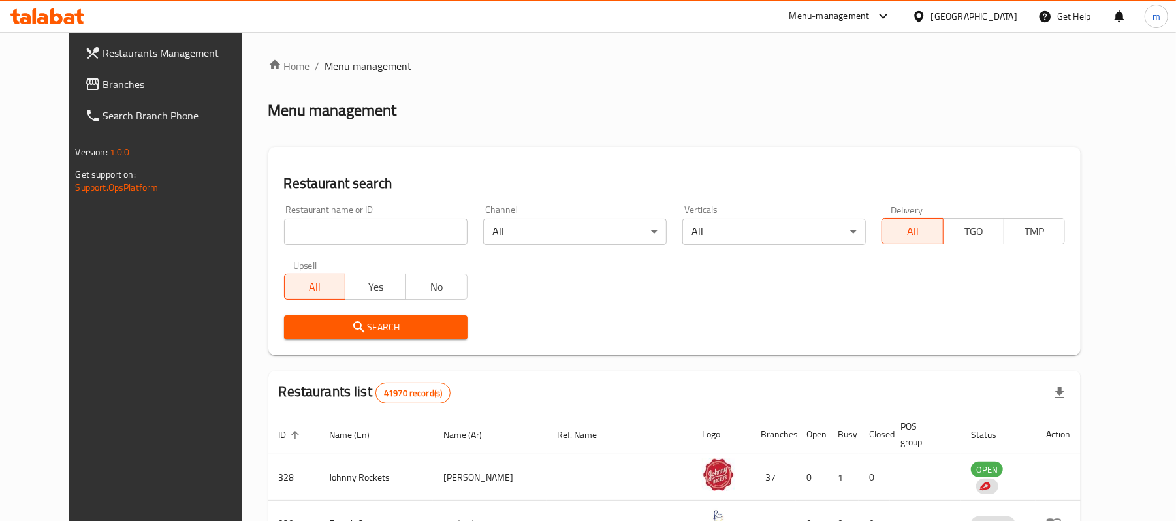
click at [353, 236] on input "search" at bounding box center [376, 232] width 184 height 26
paste input "609236"
type input "609236"
click button "Search" at bounding box center [376, 327] width 184 height 24
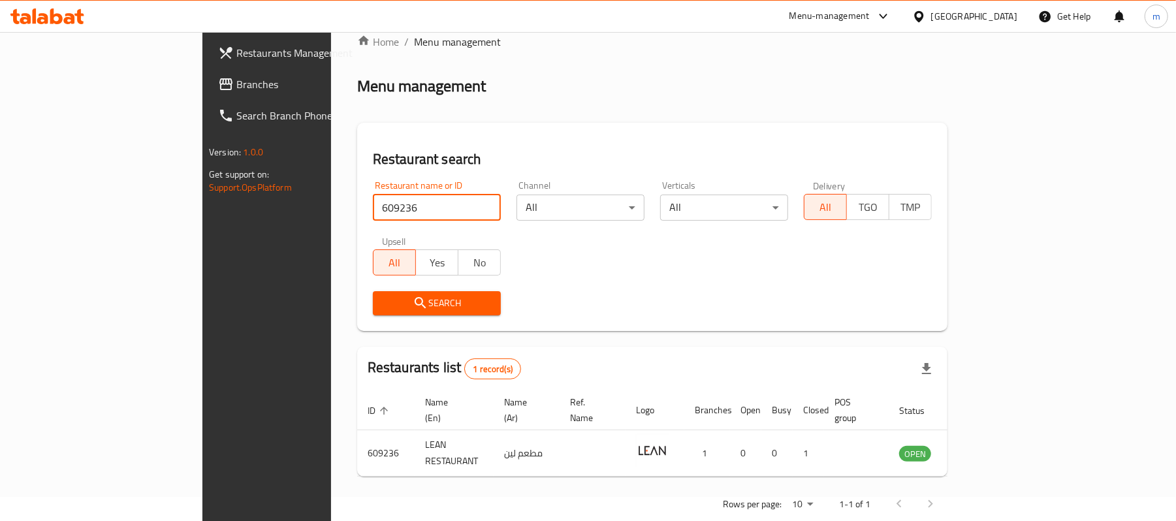
scroll to position [37, 0]
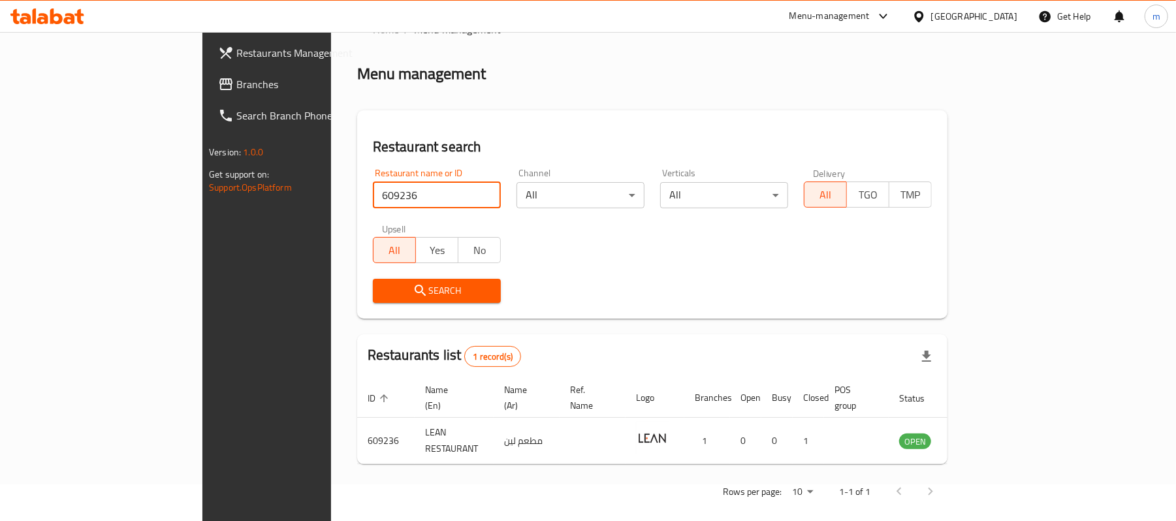
click at [884, 97] on div "Home / Menu management Menu management Restaurant search Restaurant name or ID …" at bounding box center [652, 265] width 590 height 487
click at [721, 52] on div "Home / Menu management Menu management Restaurant search Restaurant name or ID …" at bounding box center [652, 265] width 590 height 487
